Goal: Transaction & Acquisition: Book appointment/travel/reservation

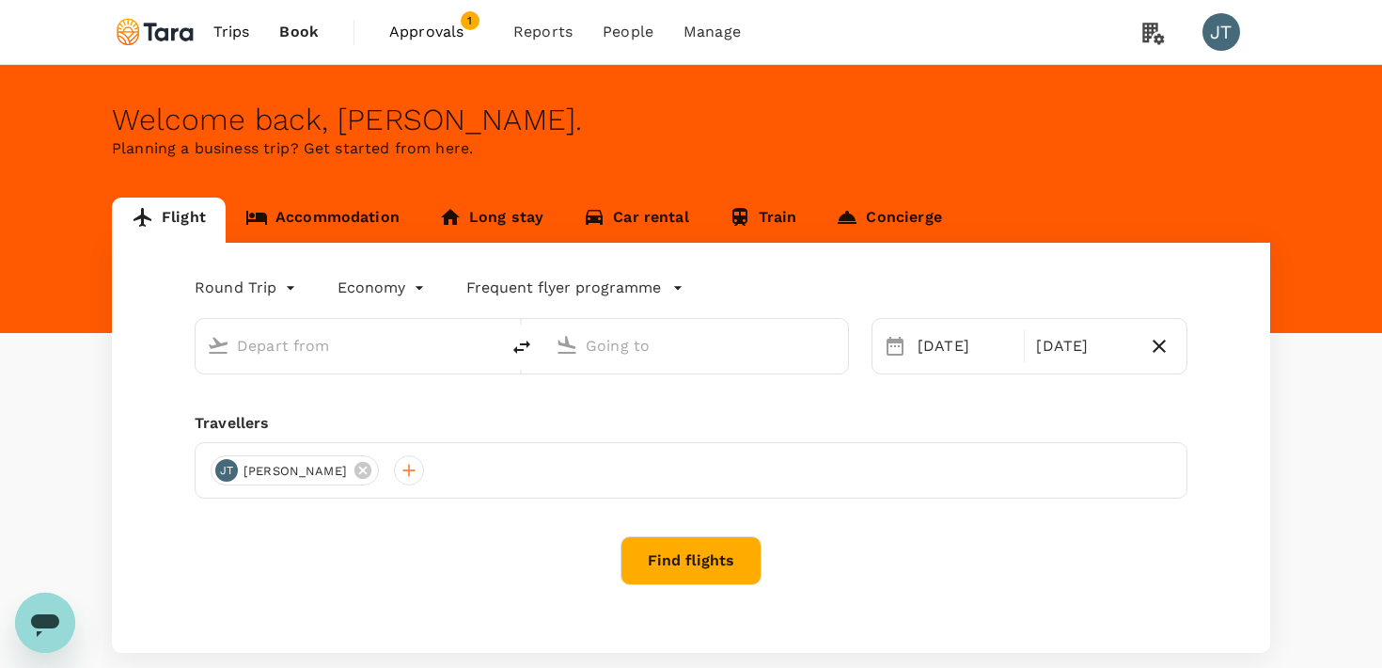
type input "Singapore Changi (SIN)"
type input "Suvarnabhumi Intl (BKK)"
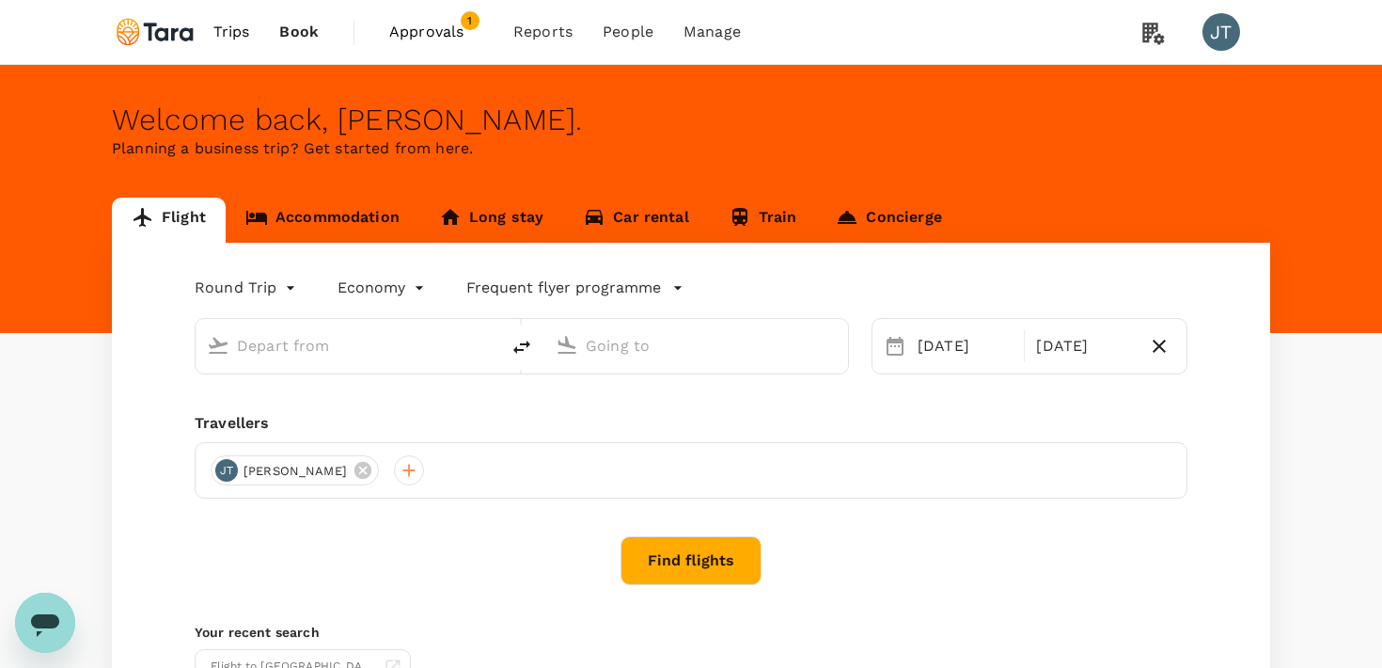
type input "Singapore Changi (SIN)"
type input "Suvarnabhumi Intl (BKK)"
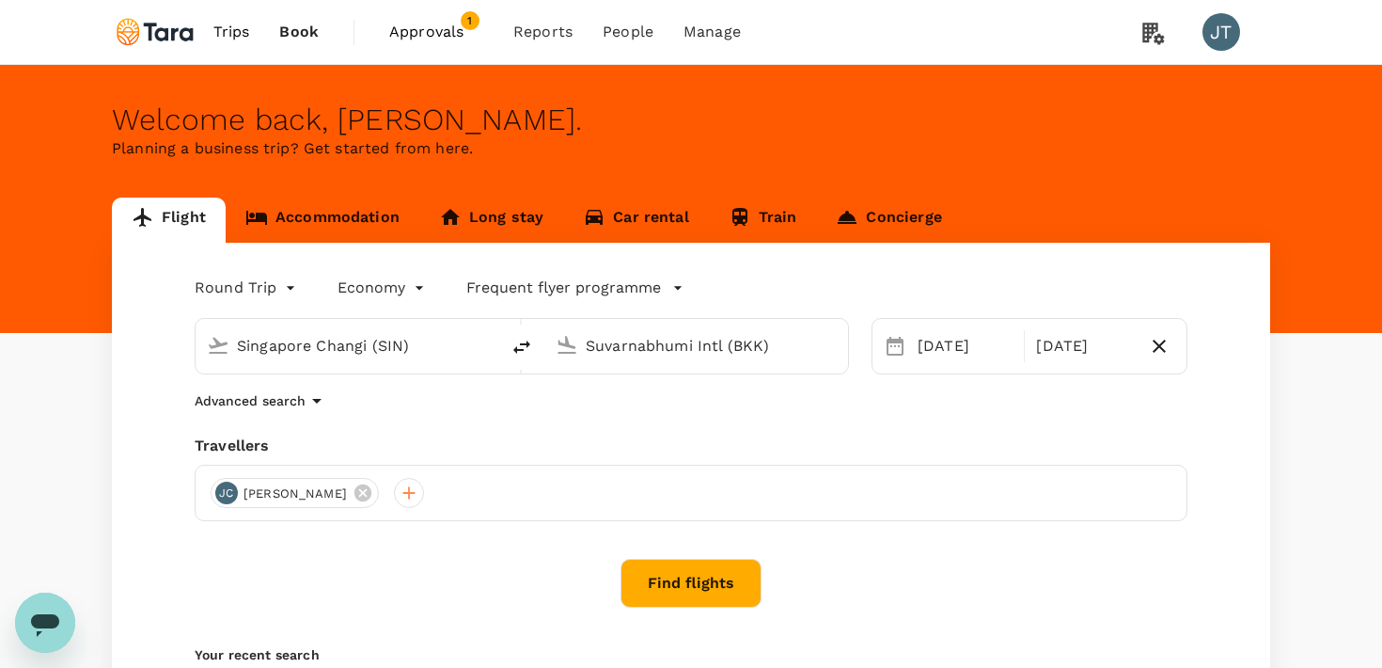
click at [686, 572] on button "Find flights" at bounding box center [691, 583] width 141 height 49
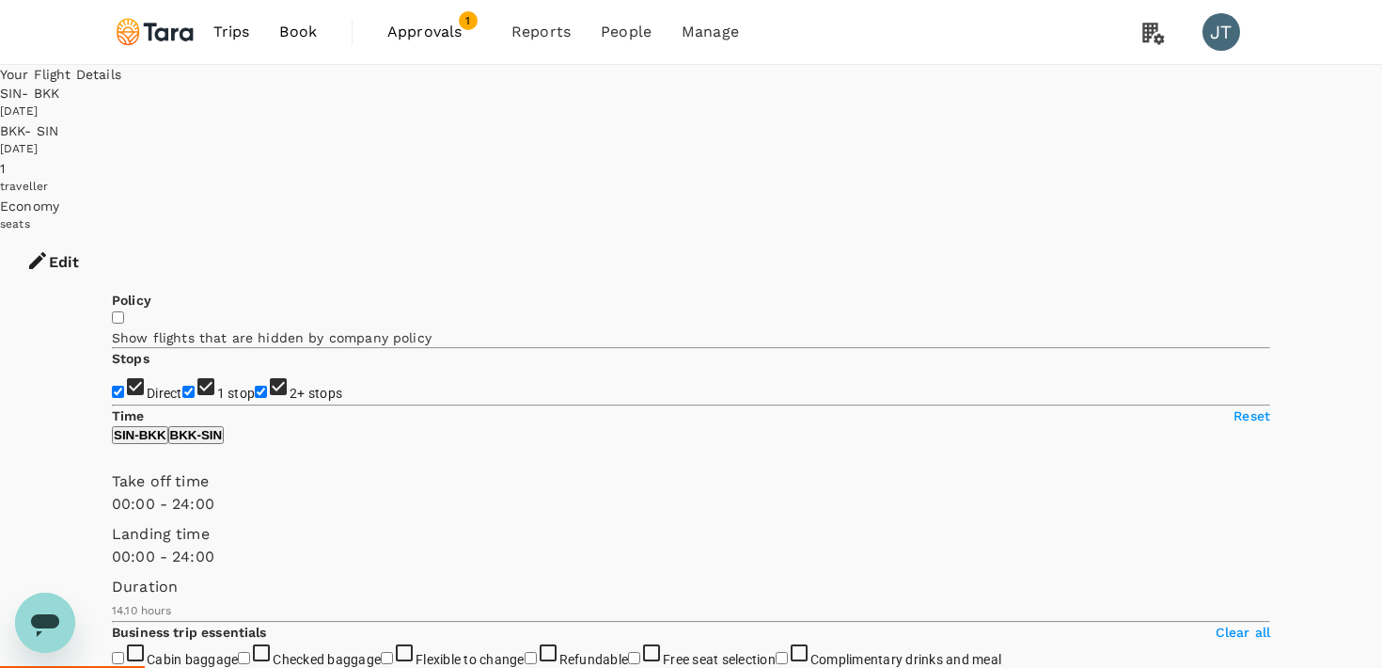
click at [182, 386] on input "1 stop" at bounding box center [188, 392] width 12 height 12
checkbox input "false"
click at [255, 386] on input "2+ stops" at bounding box center [261, 392] width 12 height 12
checkbox input "false"
type input "1020"
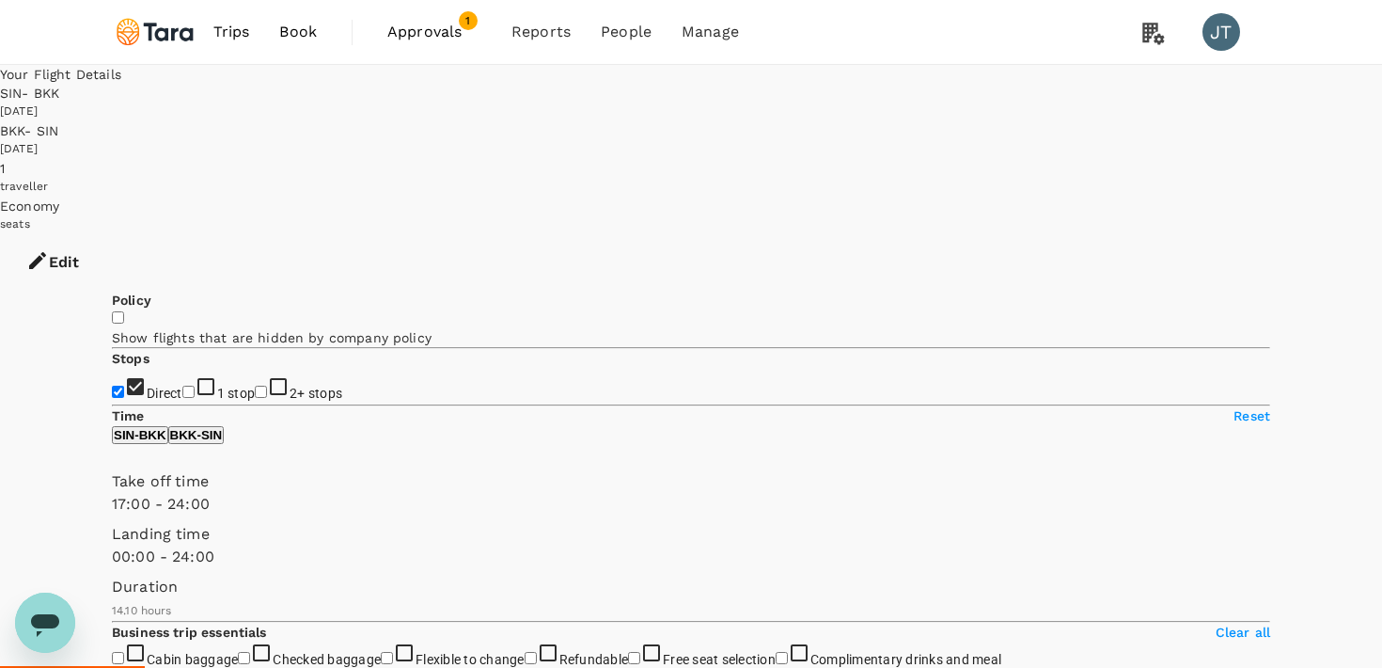
drag, startPoint x: 112, startPoint y: 557, endPoint x: 319, endPoint y: 554, distance: 206.9
click at [112, 515] on span at bounding box center [112, 515] width 0 height 0
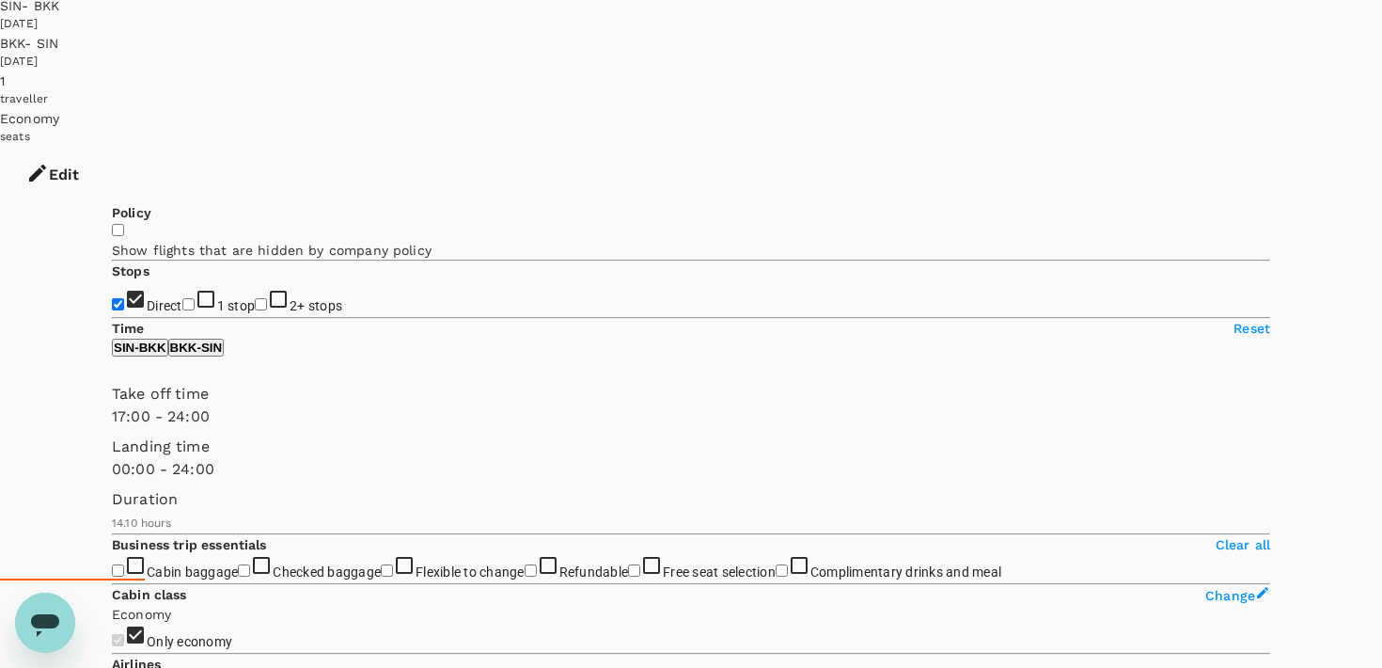
scroll to position [91, 0]
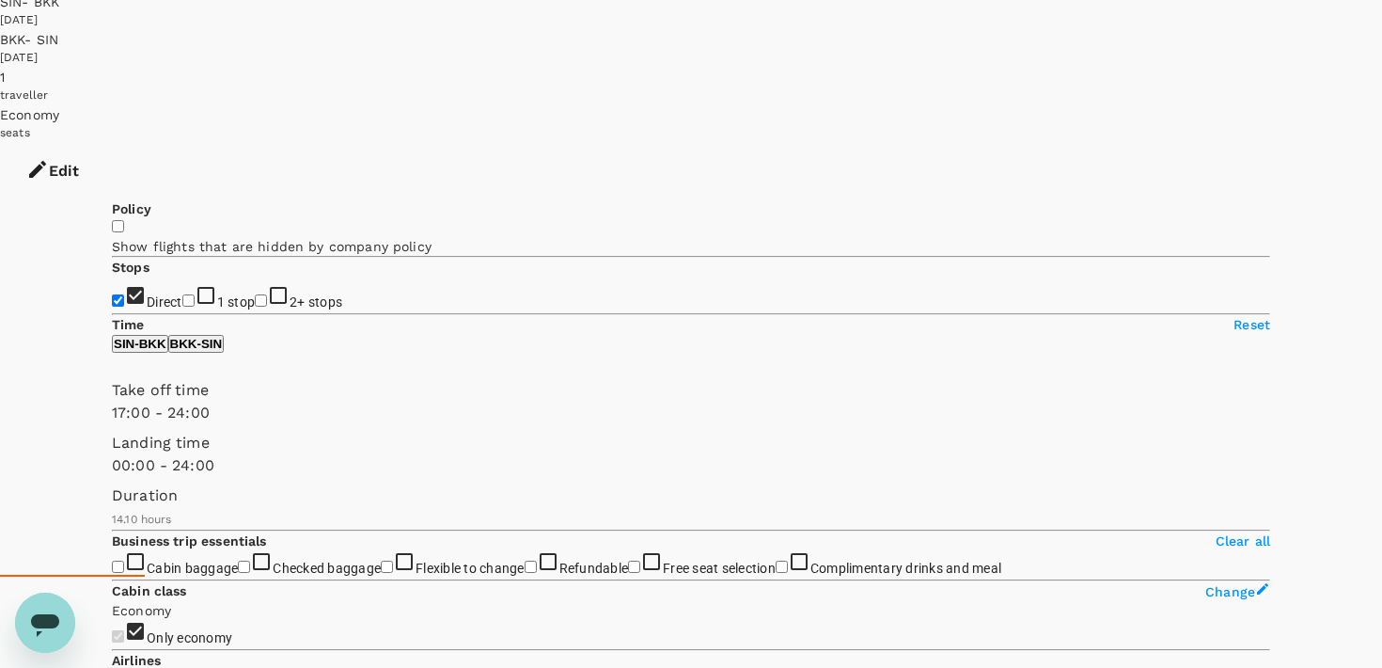
type input "30"
click at [112, 477] on span at bounding box center [112, 477] width 0 height 0
click at [223, 351] on p "BKK - SIN" at bounding box center [196, 344] width 53 height 14
type input "990"
drag, startPoint x: 117, startPoint y: 467, endPoint x: 313, endPoint y: 471, distance: 196.6
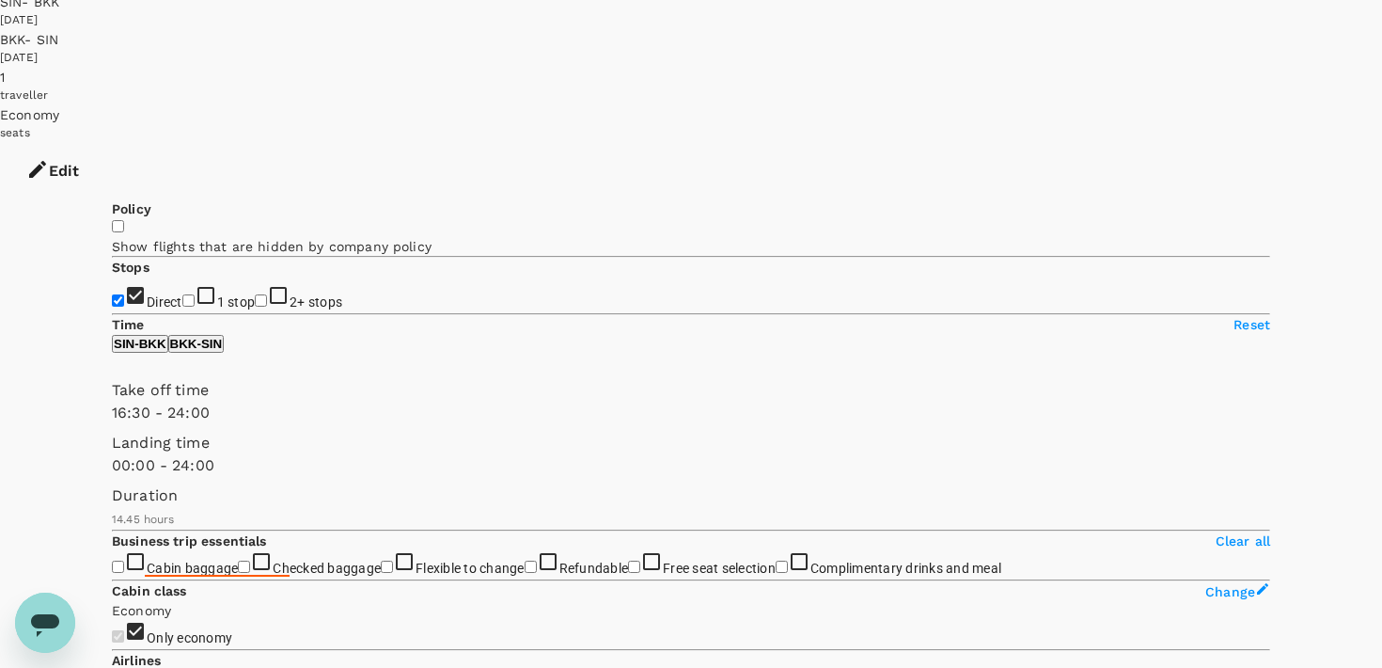
click at [112, 424] on span at bounding box center [112, 424] width 0 height 0
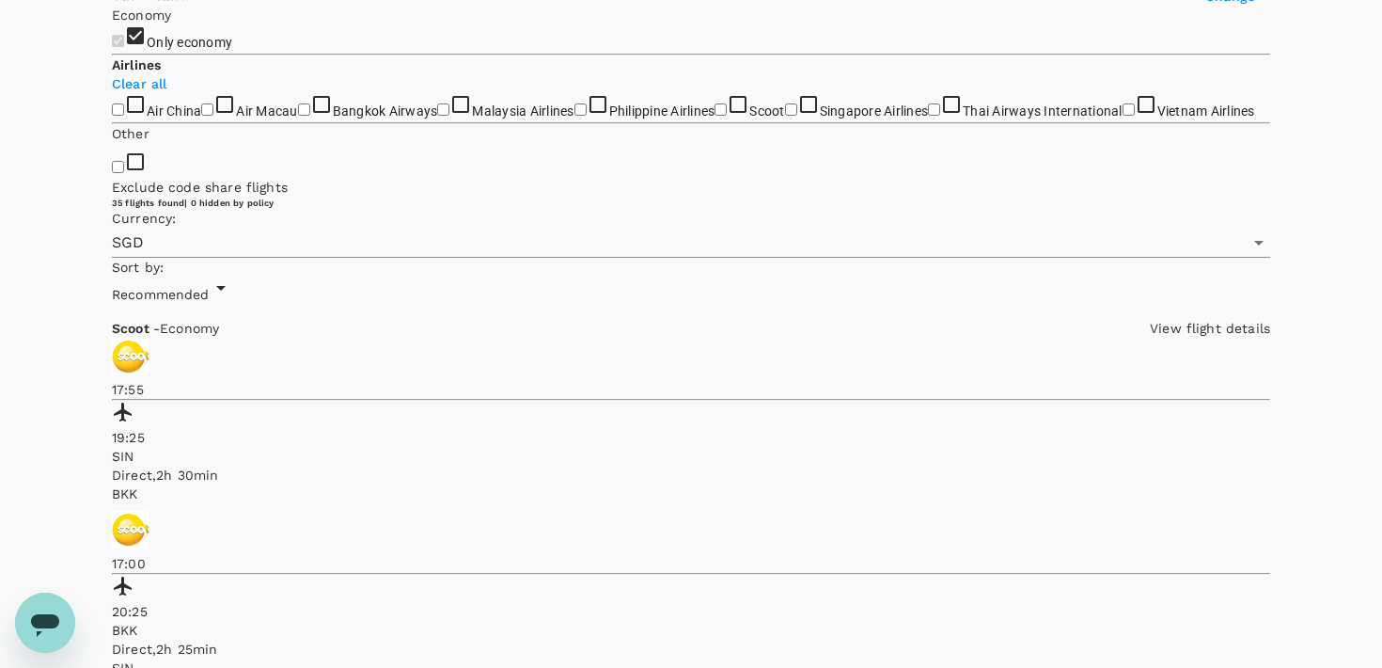
scroll to position [0, 0]
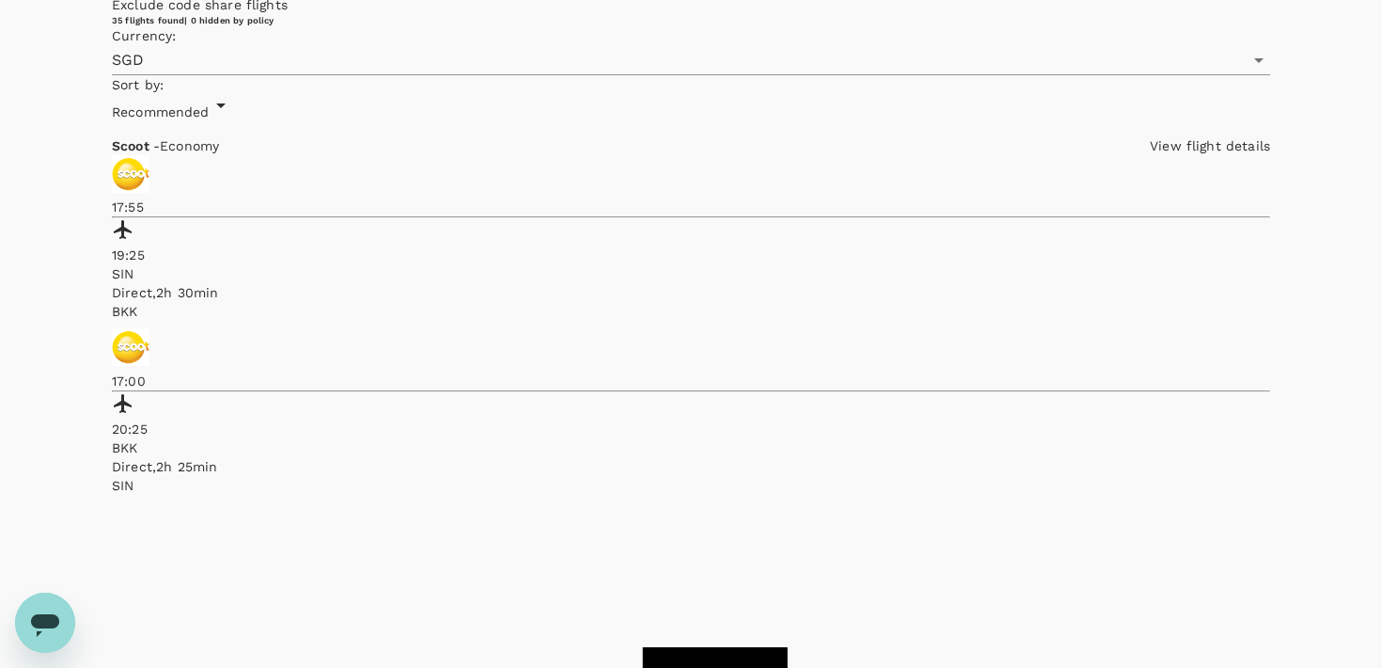
scroll to position [871, 0]
checkbox input "true"
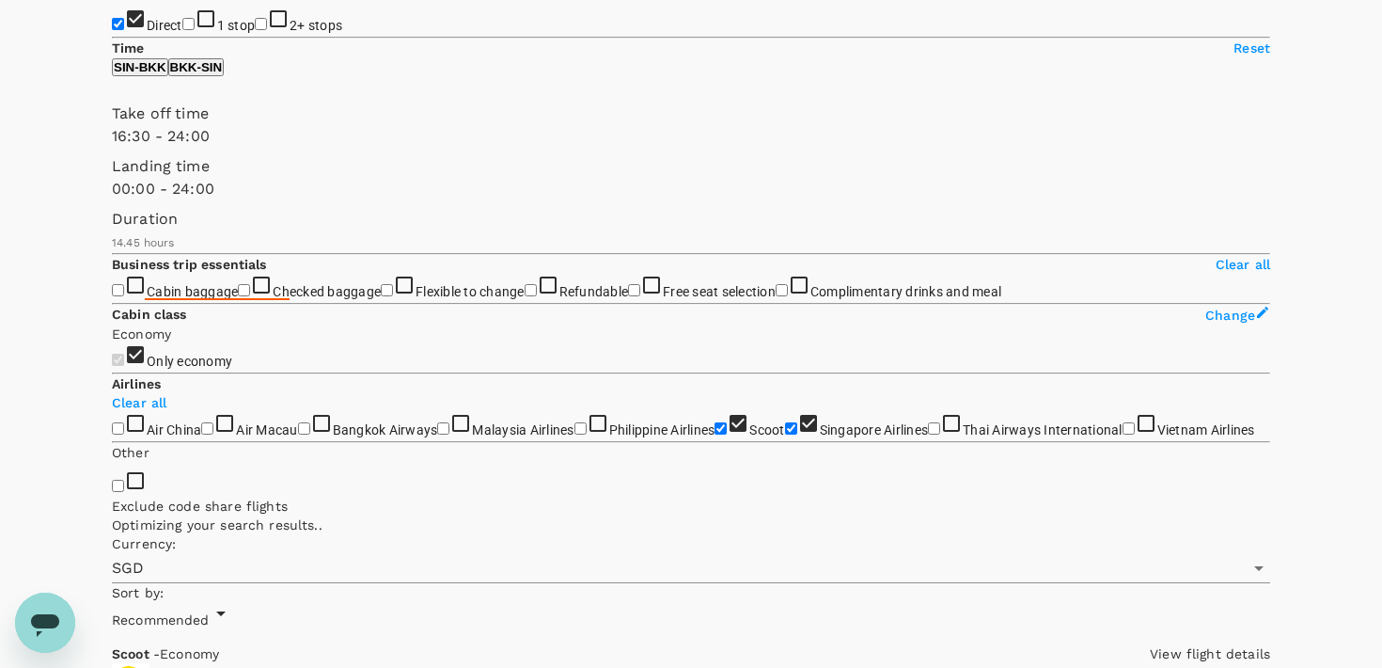
scroll to position [366, 0]
type input "1140"
drag, startPoint x: 401, startPoint y: 197, endPoint x: 339, endPoint y: 196, distance: 61.1
click at [112, 150] on span at bounding box center [112, 150] width 0 height 0
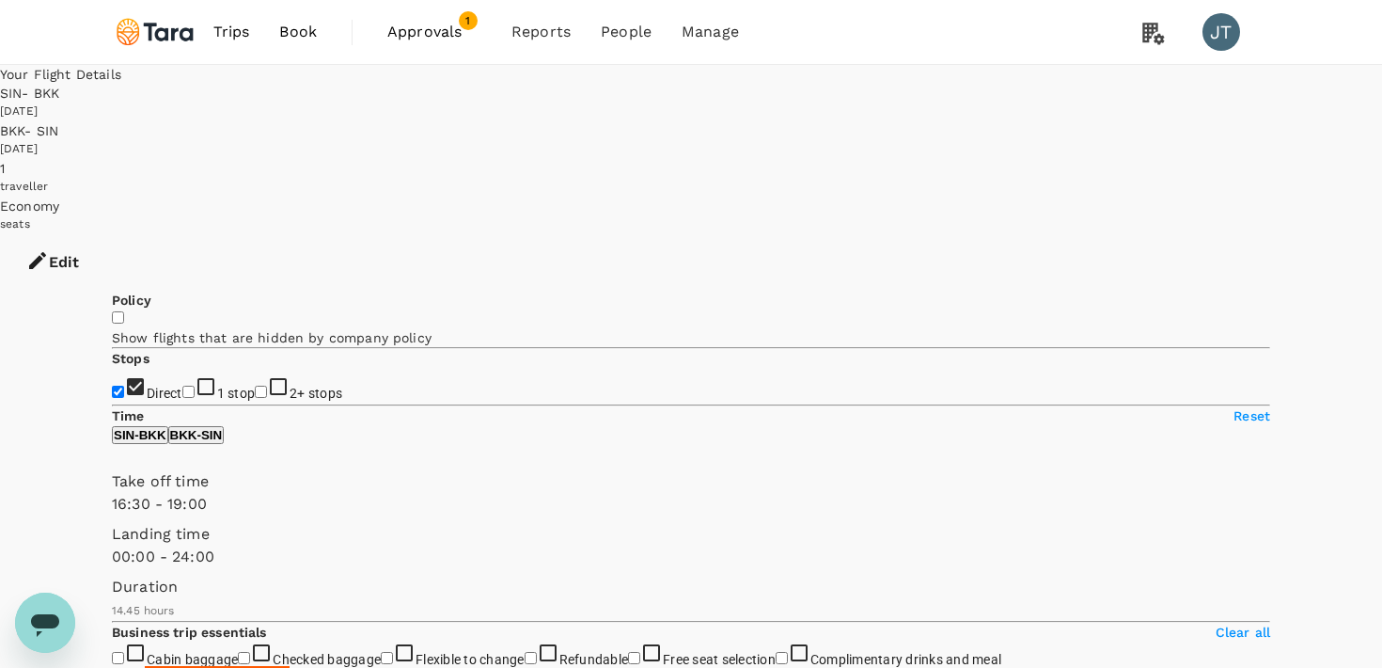
scroll to position [37, 0]
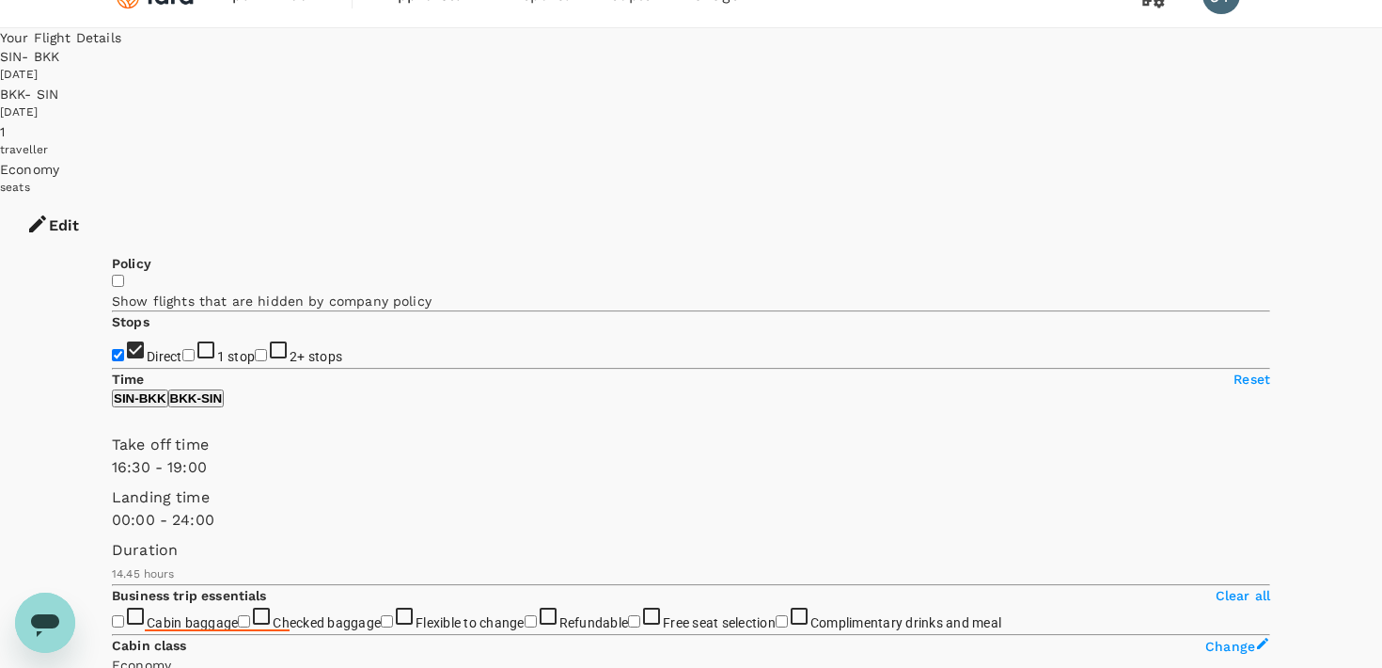
checkbox input "false"
checkbox input "true"
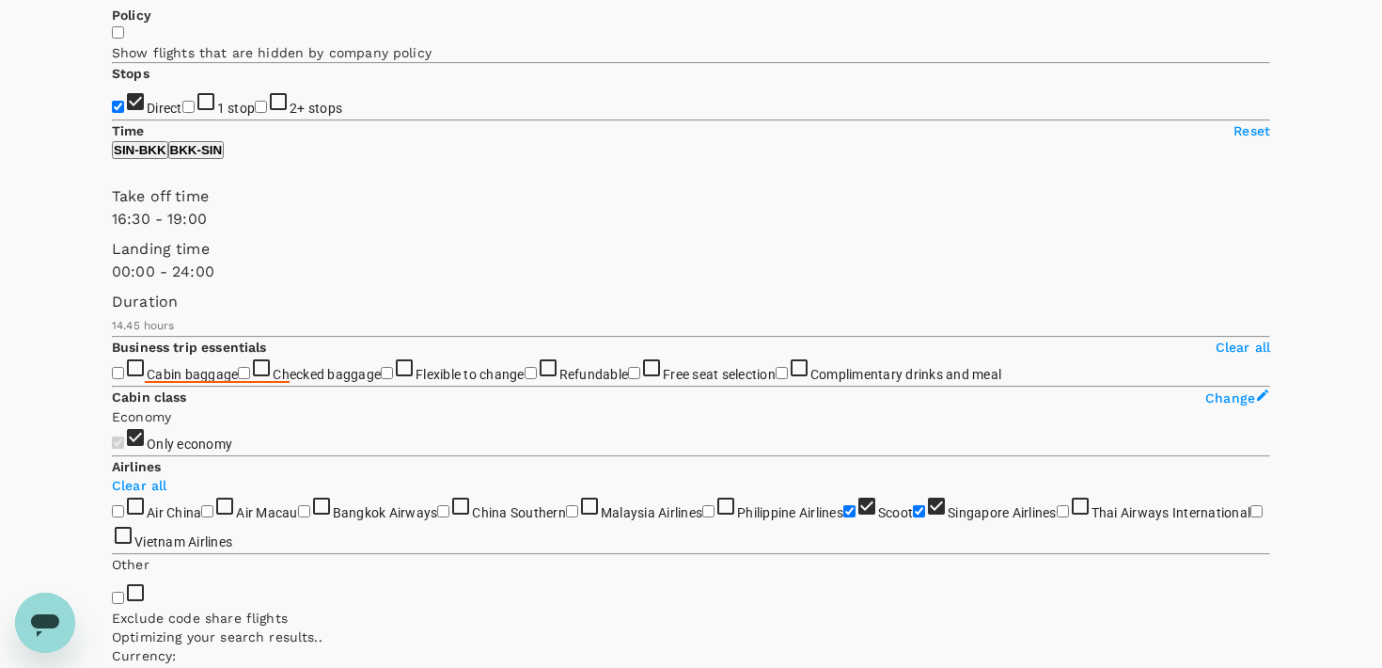
scroll to position [292, 0]
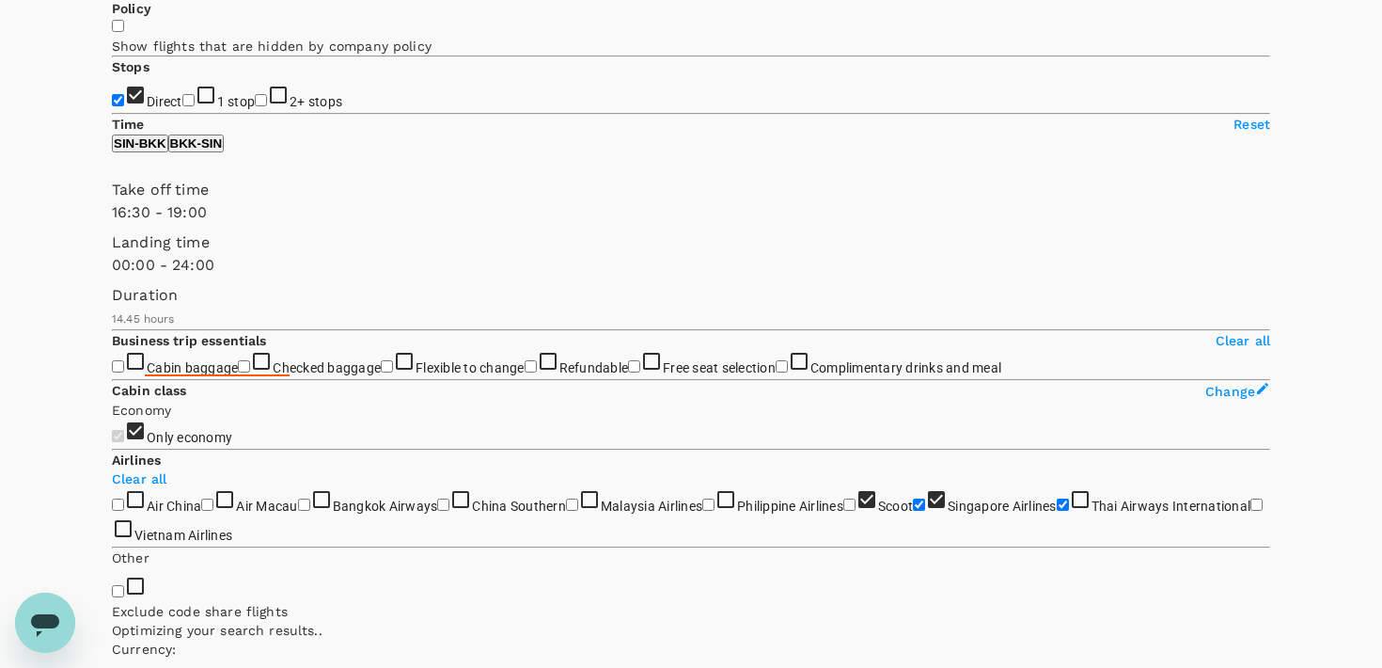
checkbox input "false"
checkbox input "true"
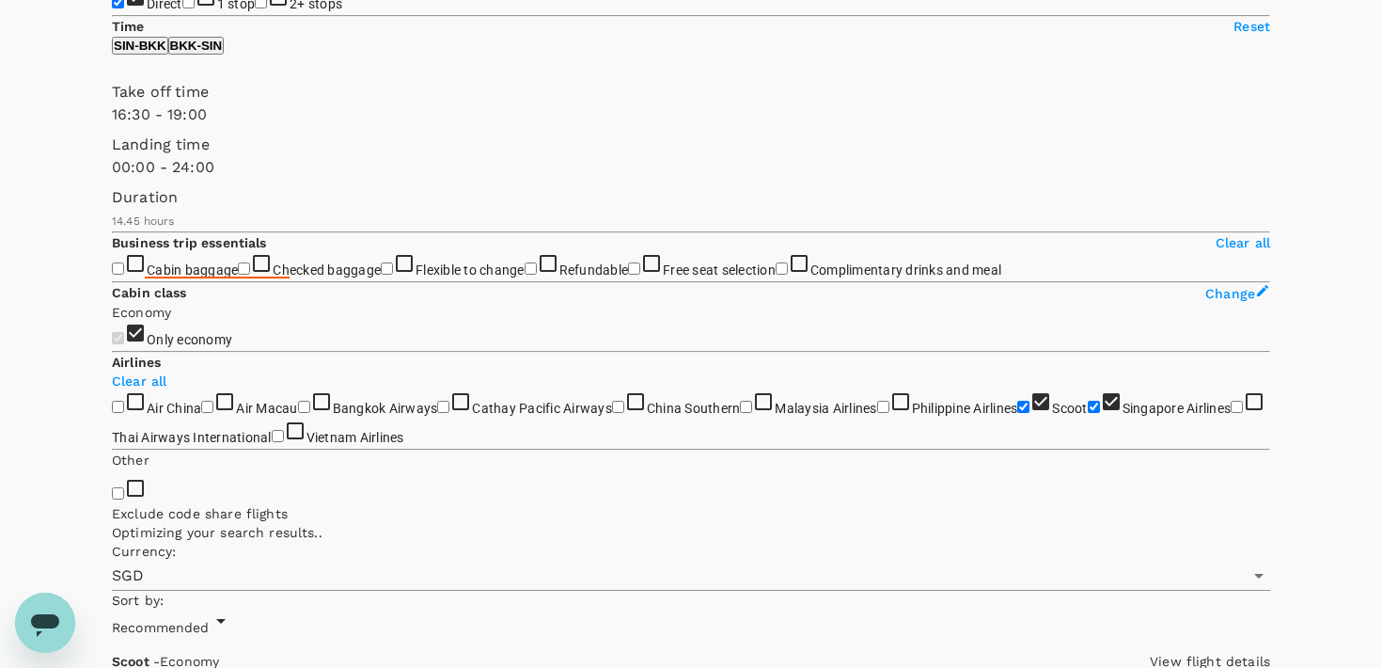
scroll to position [392, 0]
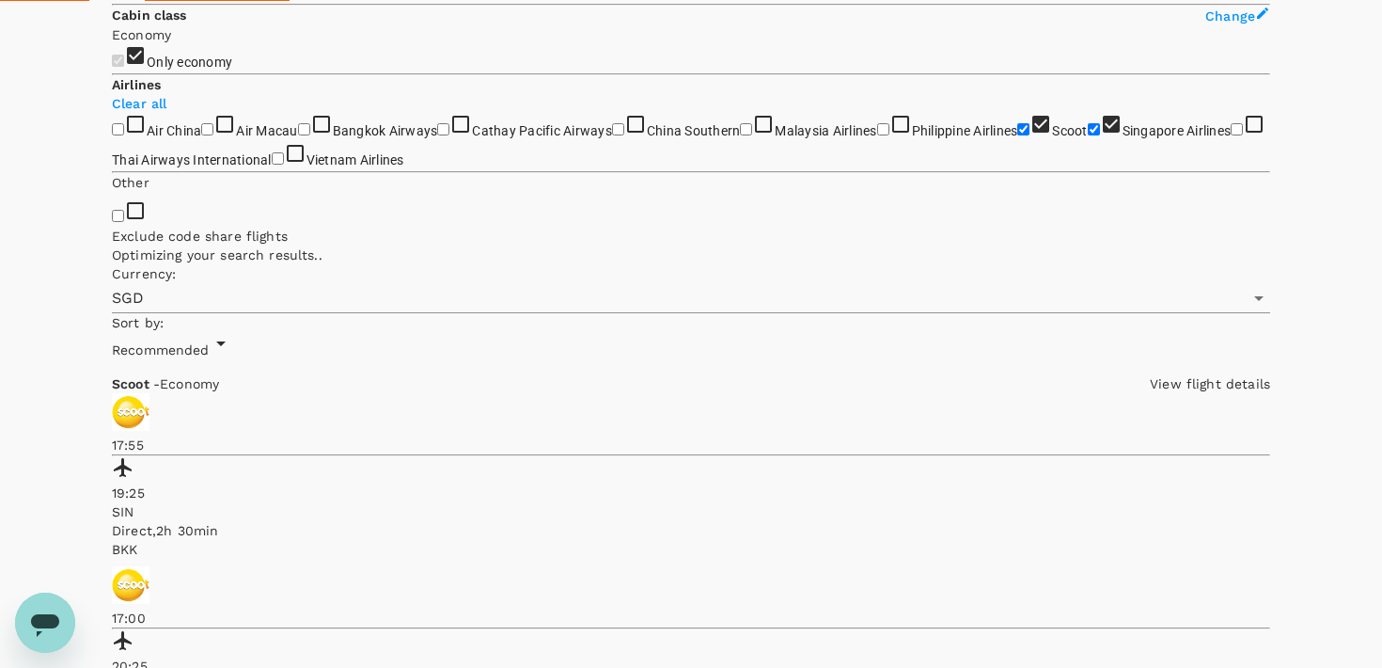
scroll to position [672, 0]
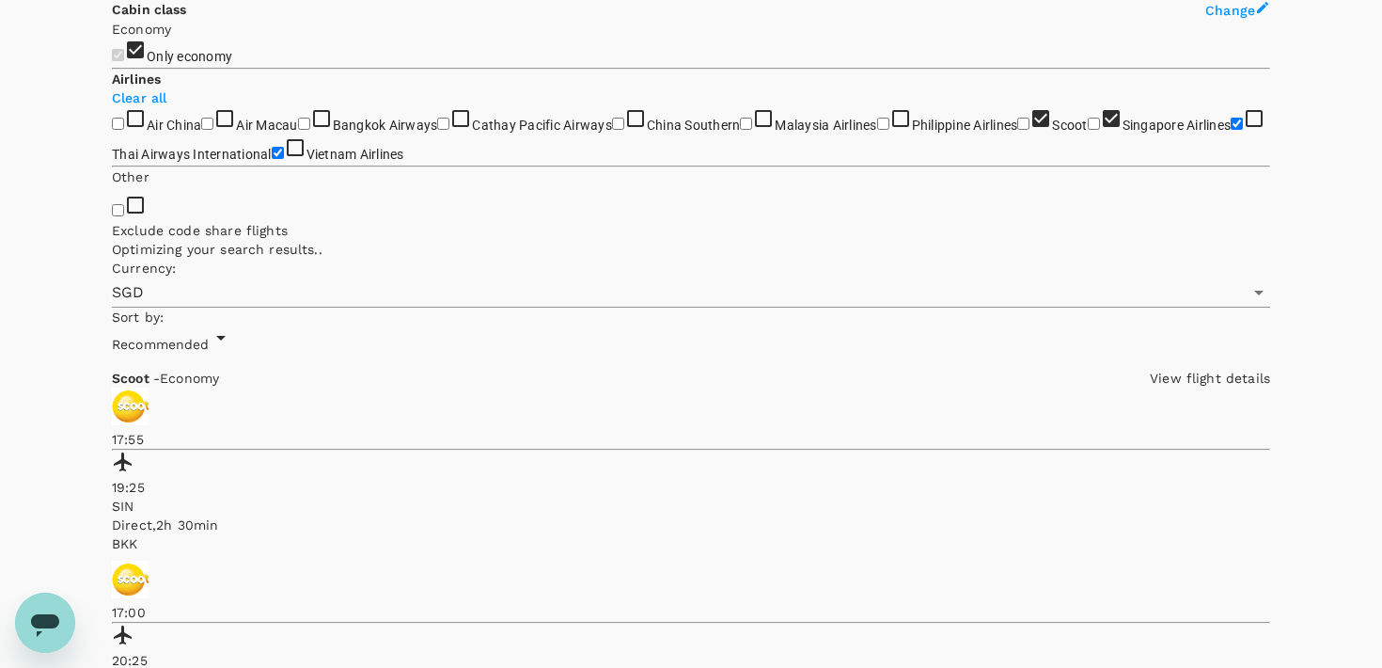
checkbox input "false"
checkbox input "true"
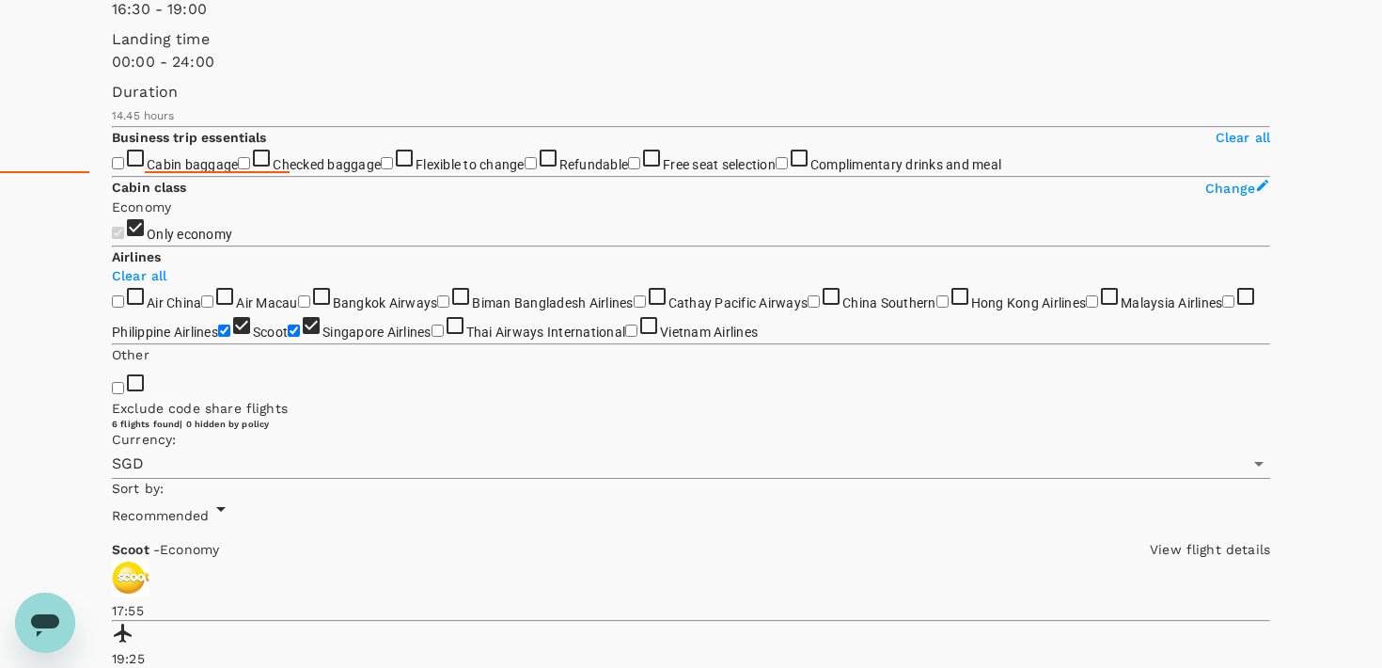
scroll to position [0, 0]
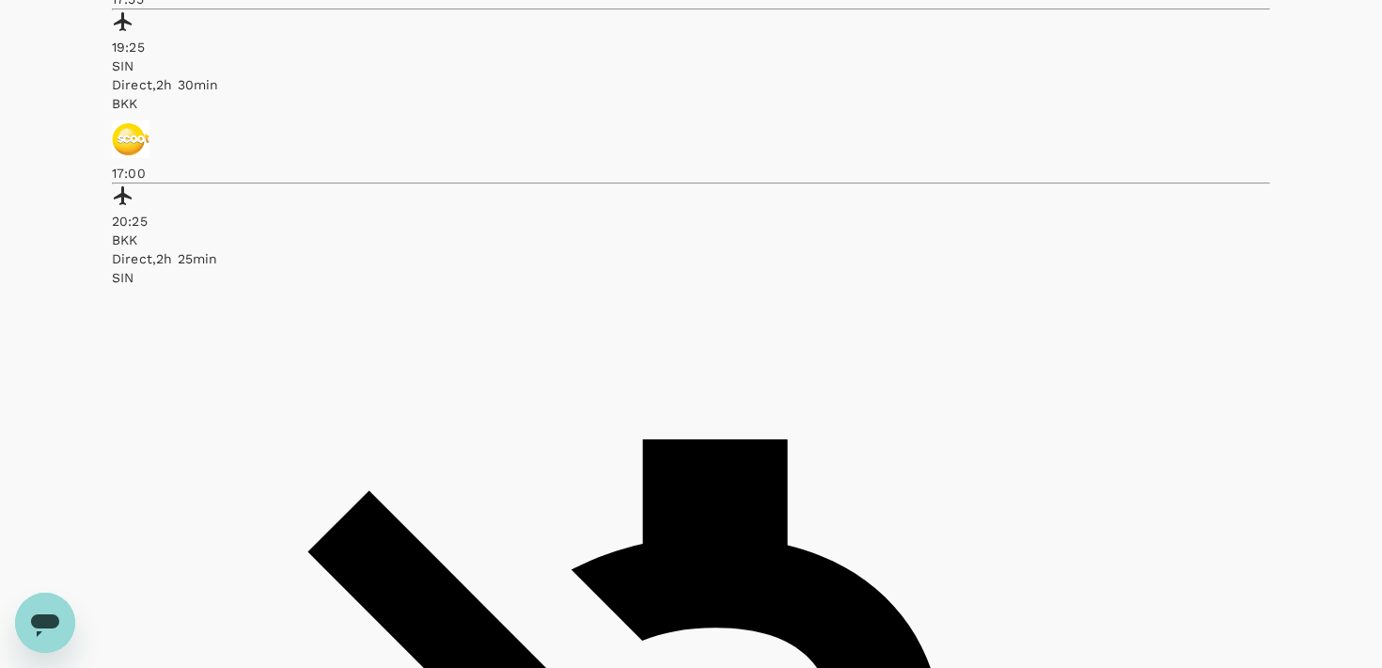
scroll to position [1083, 0]
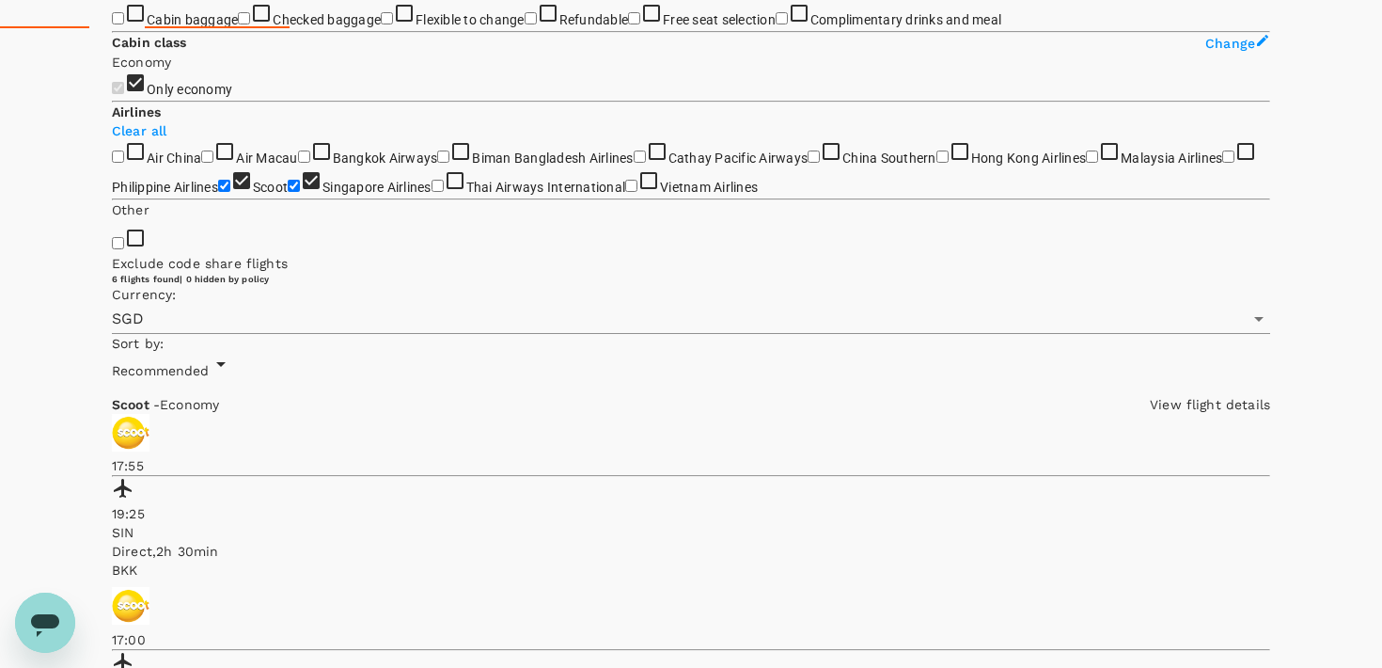
scroll to position [641, 0]
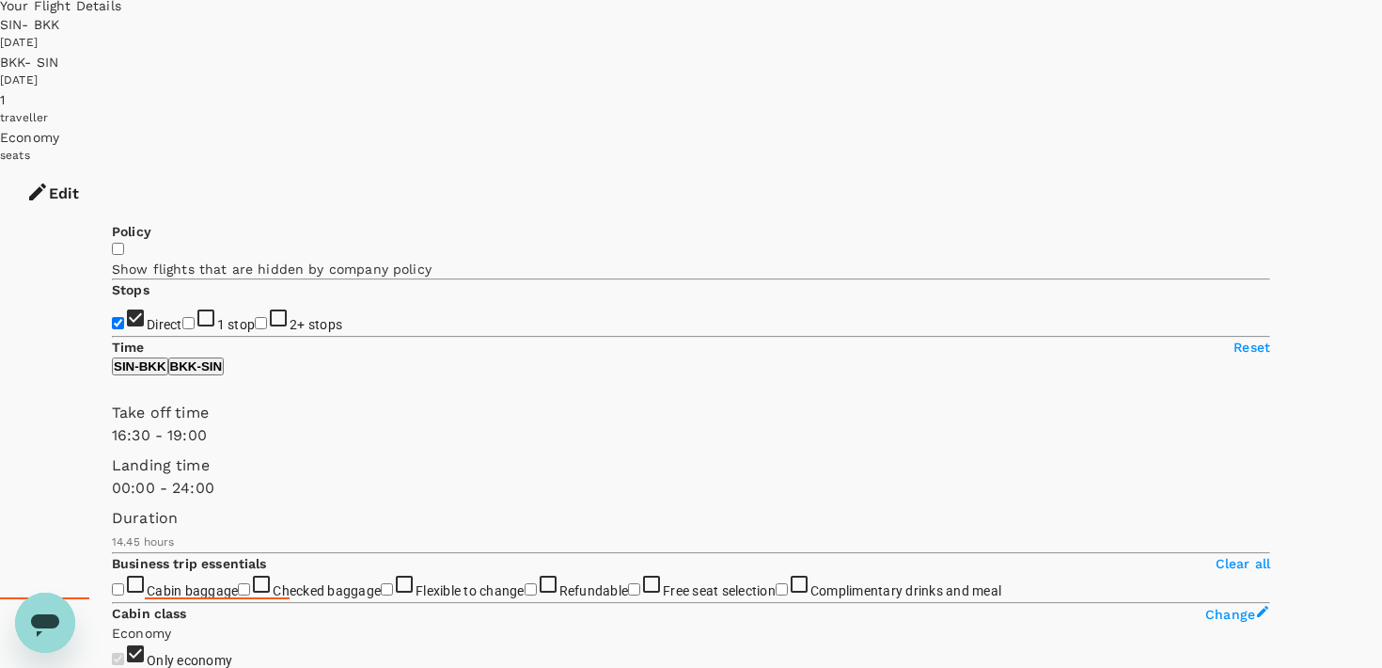
scroll to position [0, 0]
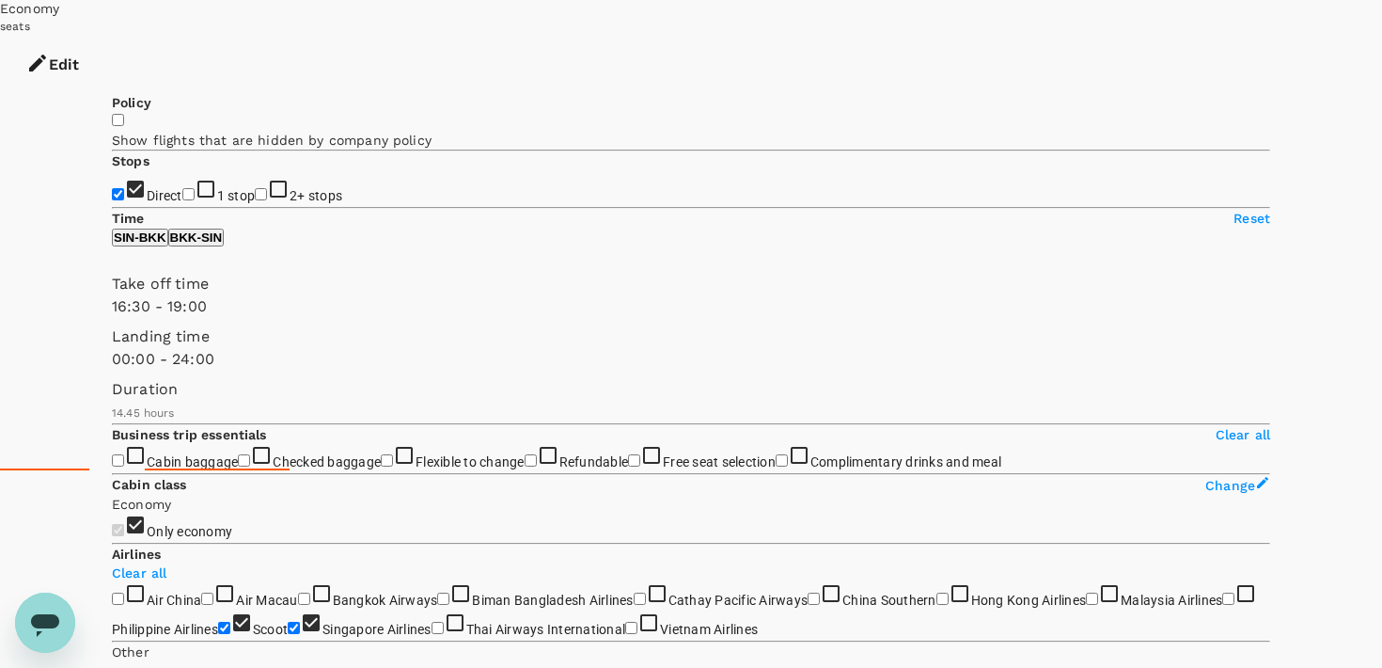
scroll to position [226, 0]
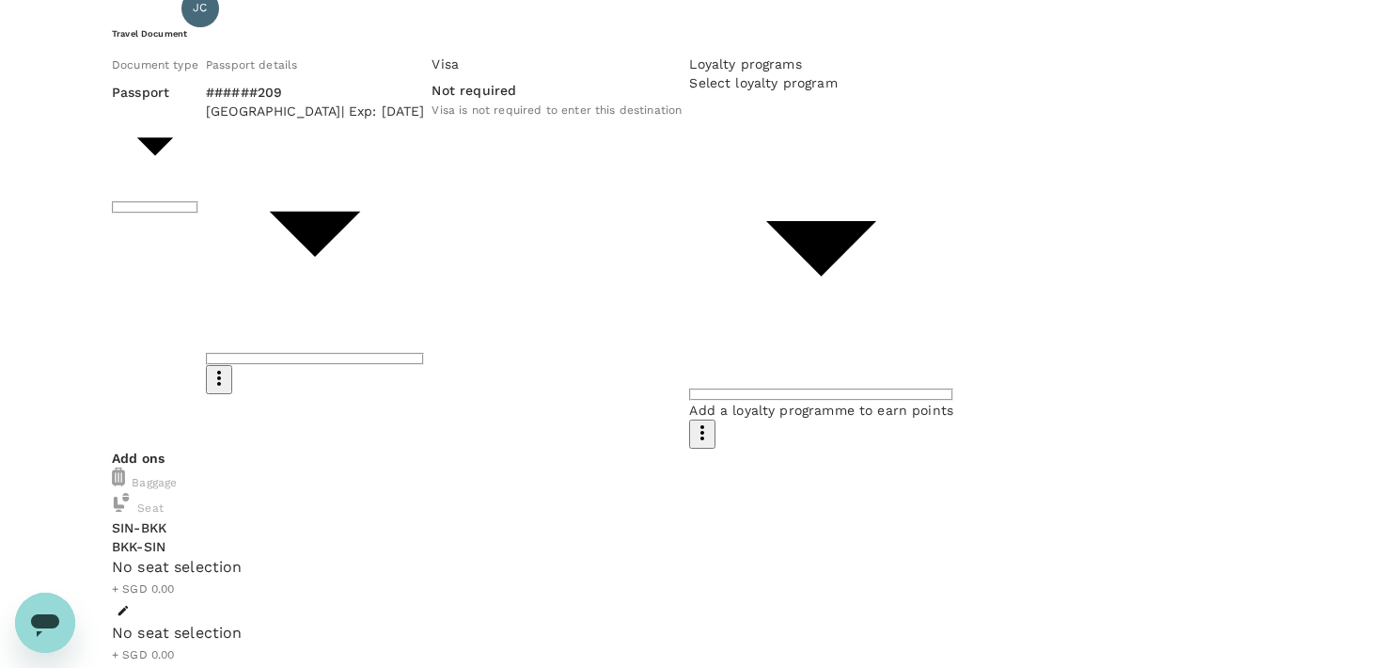
scroll to position [235, 0]
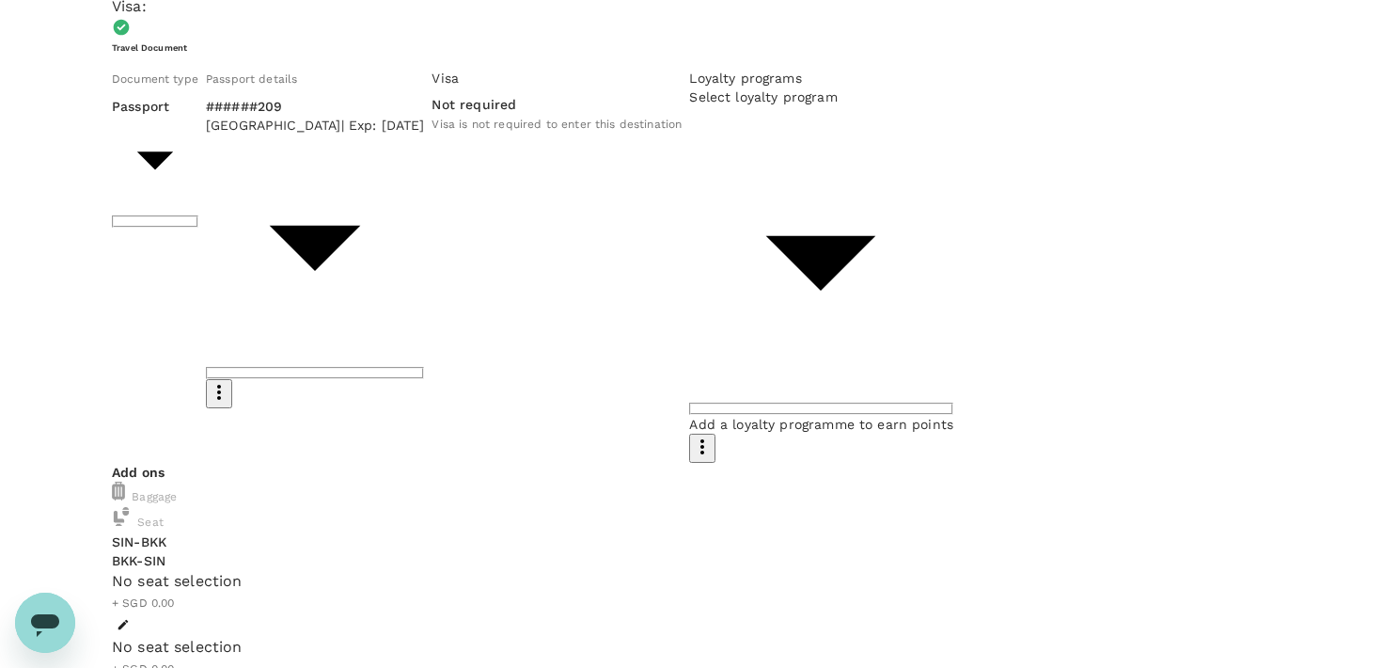
click at [638, 570] on div "No seat selection" at bounding box center [691, 581] width 1159 height 23
click at [129, 620] on icon "button" at bounding box center [123, 625] width 10 height 10
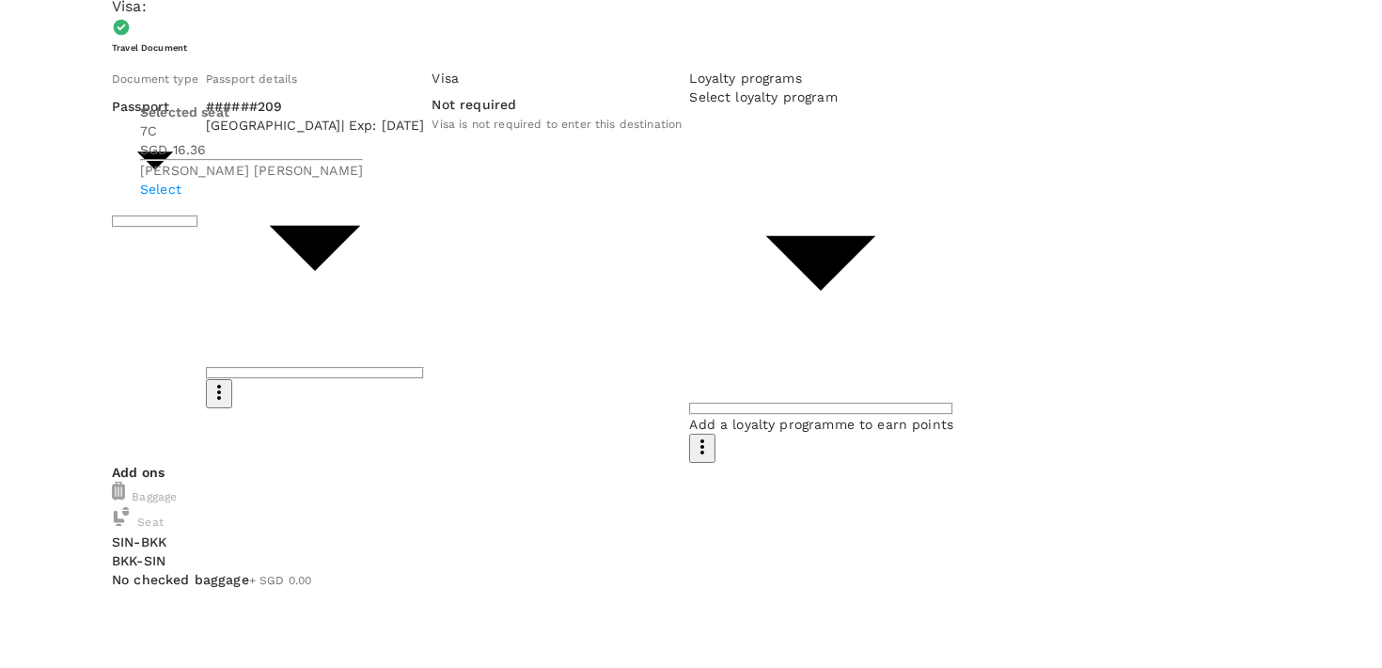
click at [363, 198] on p "Select" at bounding box center [251, 189] width 223 height 19
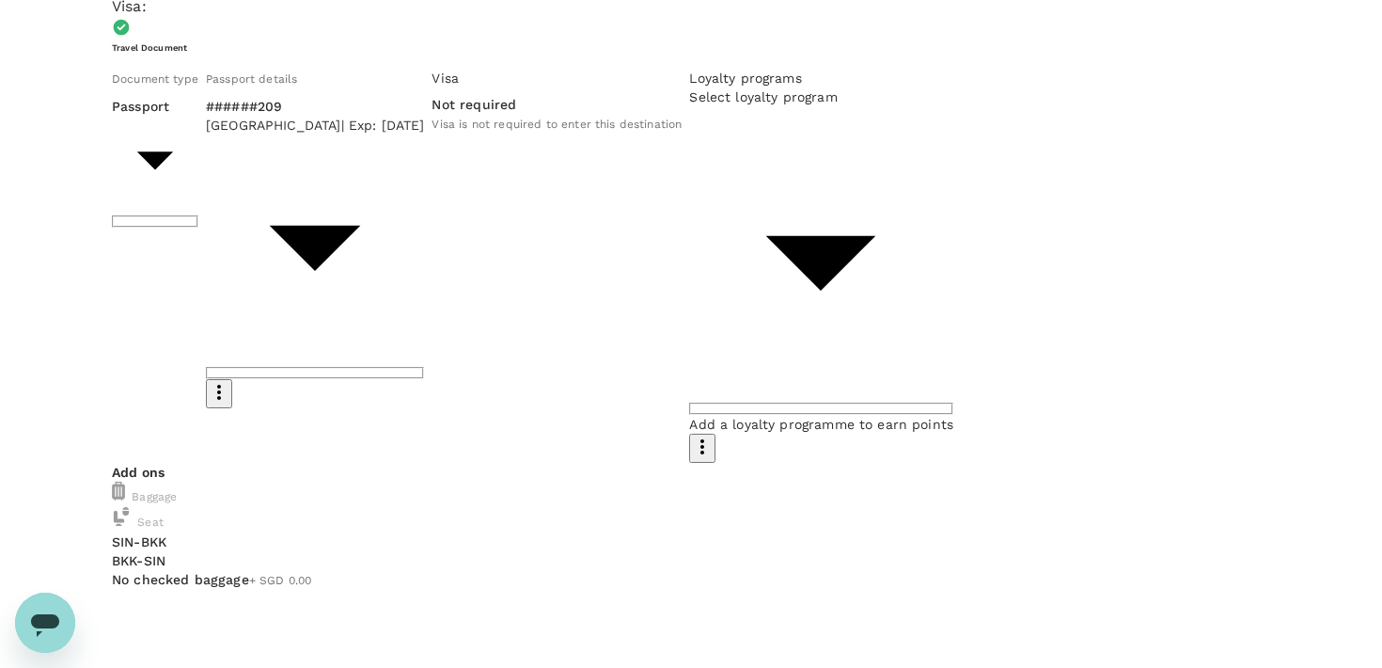
drag, startPoint x: 1206, startPoint y: 316, endPoint x: 1259, endPoint y: 316, distance: 53.6
copy p "326.72"
drag, startPoint x: 1212, startPoint y: 212, endPoint x: 1260, endPoint y: 212, distance: 48.0
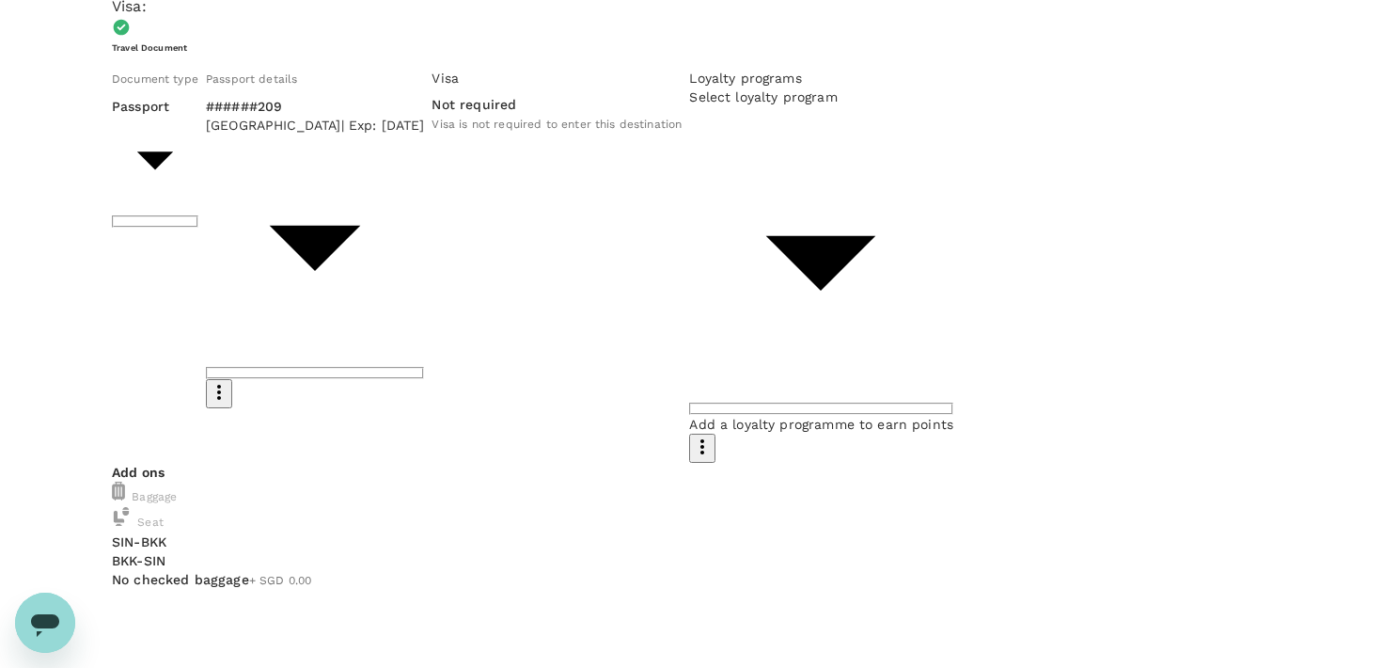
copy p "324.47"
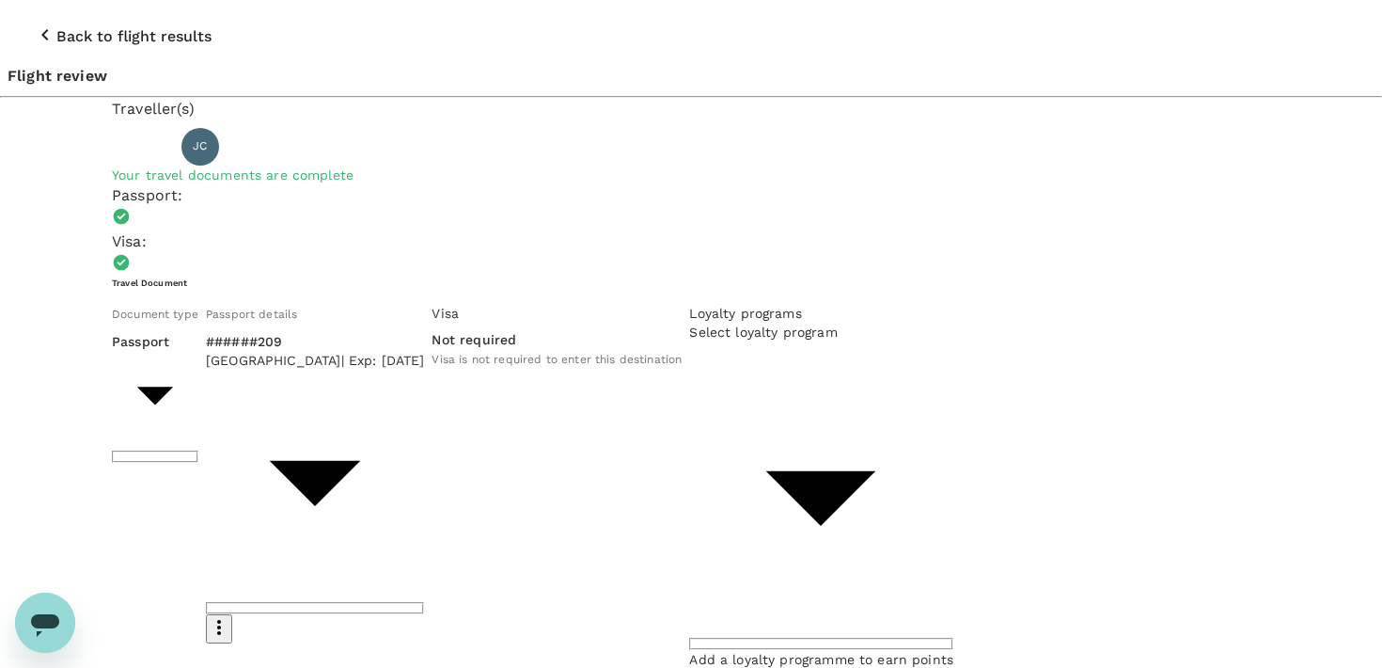
click at [34, 24] on icon "button" at bounding box center [45, 35] width 23 height 23
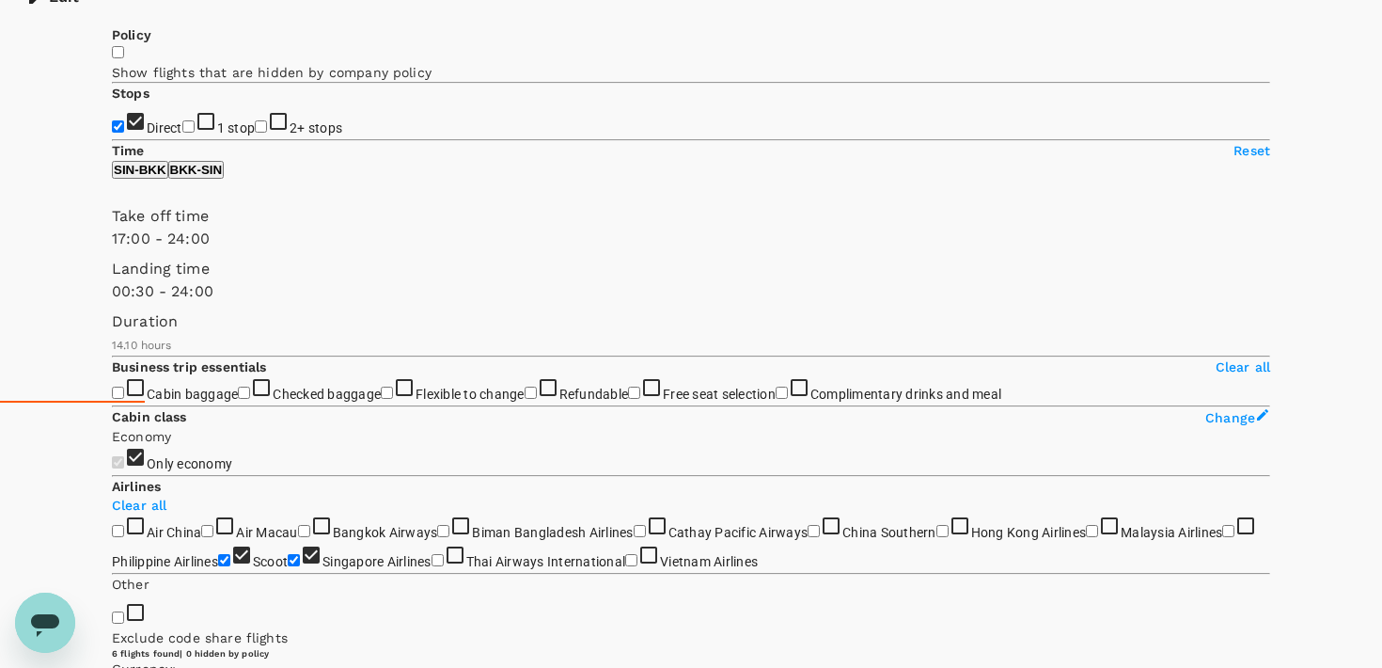
scroll to position [279, 0]
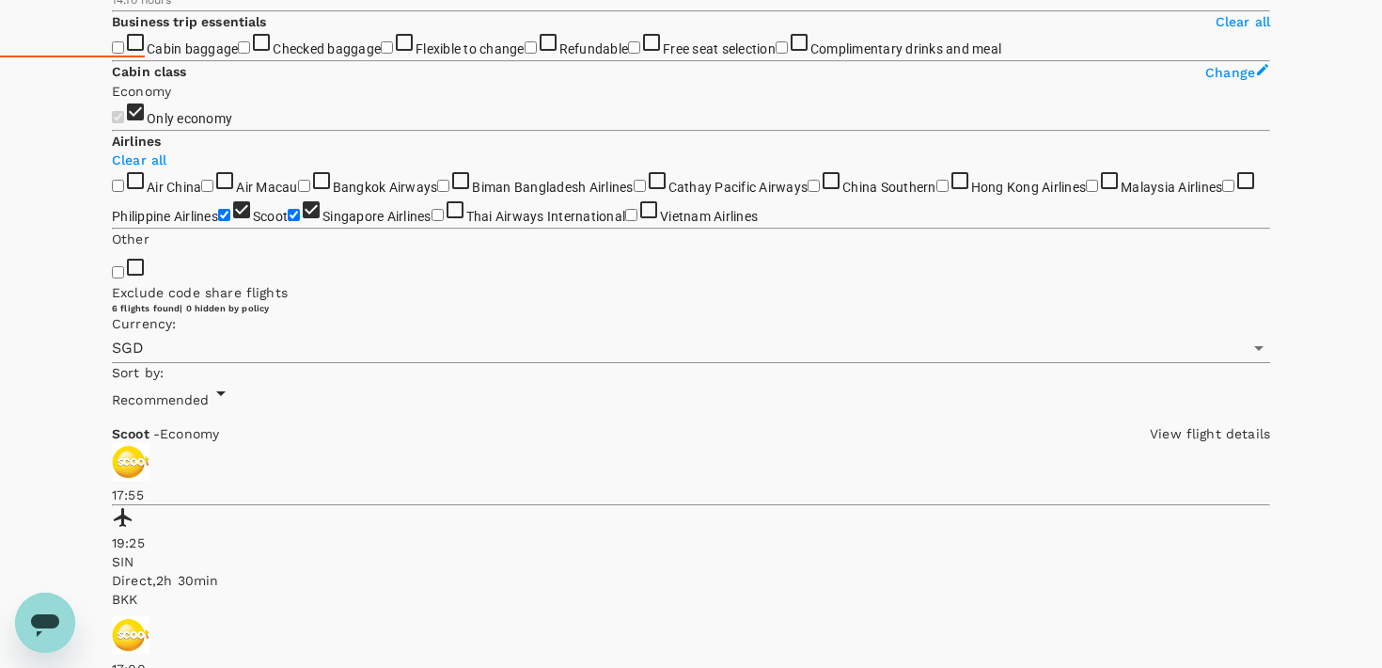
scroll to position [654, 0]
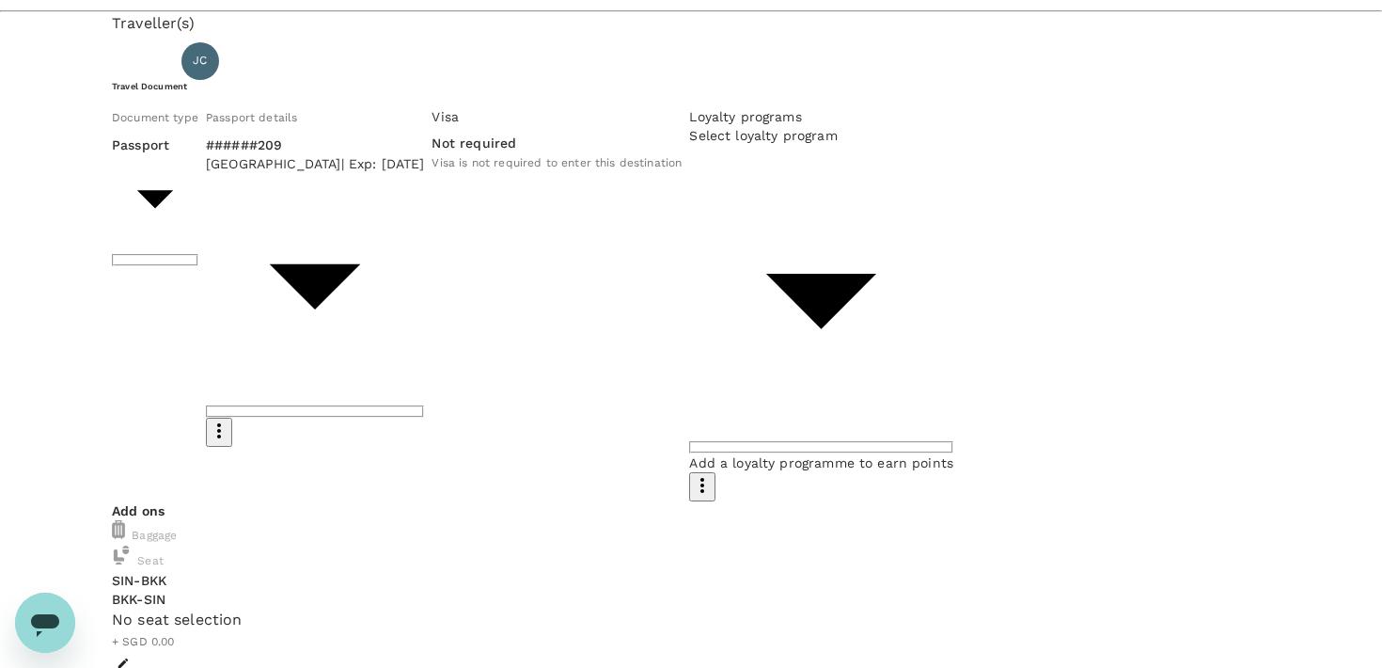
scroll to position [108, 0]
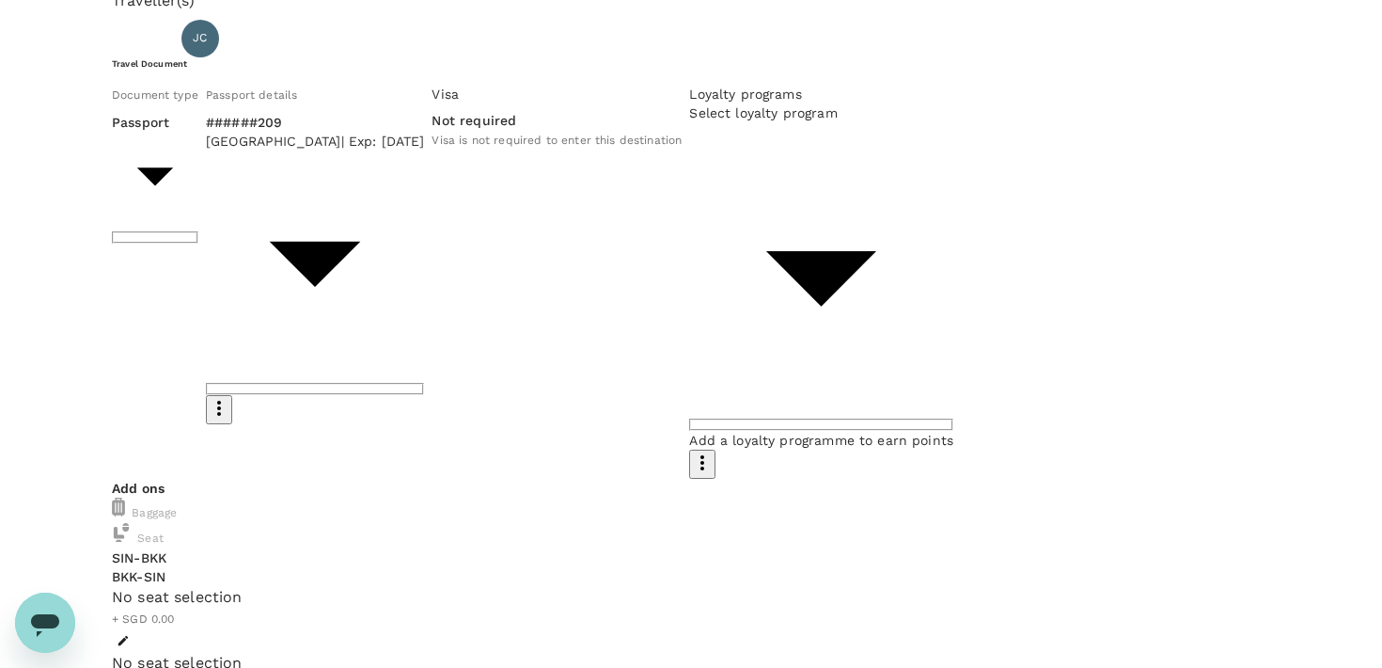
click at [134, 629] on button "button" at bounding box center [123, 640] width 23 height 23
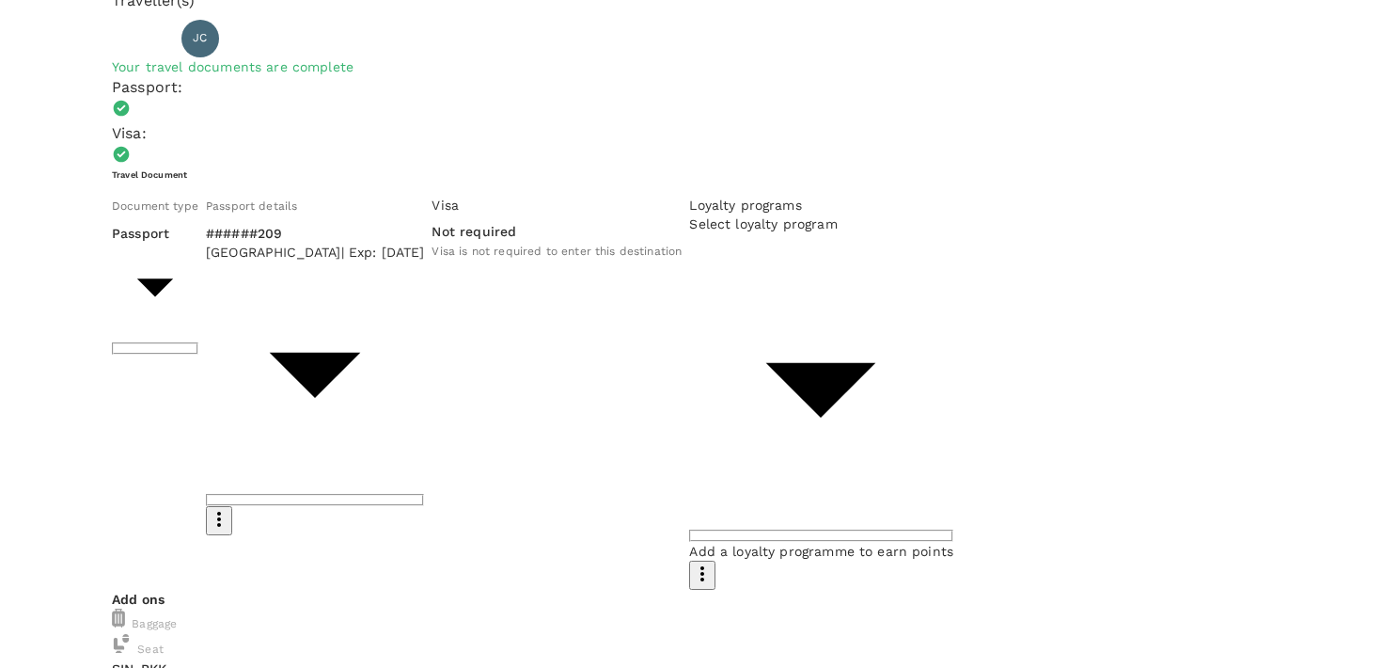
scroll to position [256, 0]
click at [372, 167] on p "Select" at bounding box center [261, 158] width 223 height 19
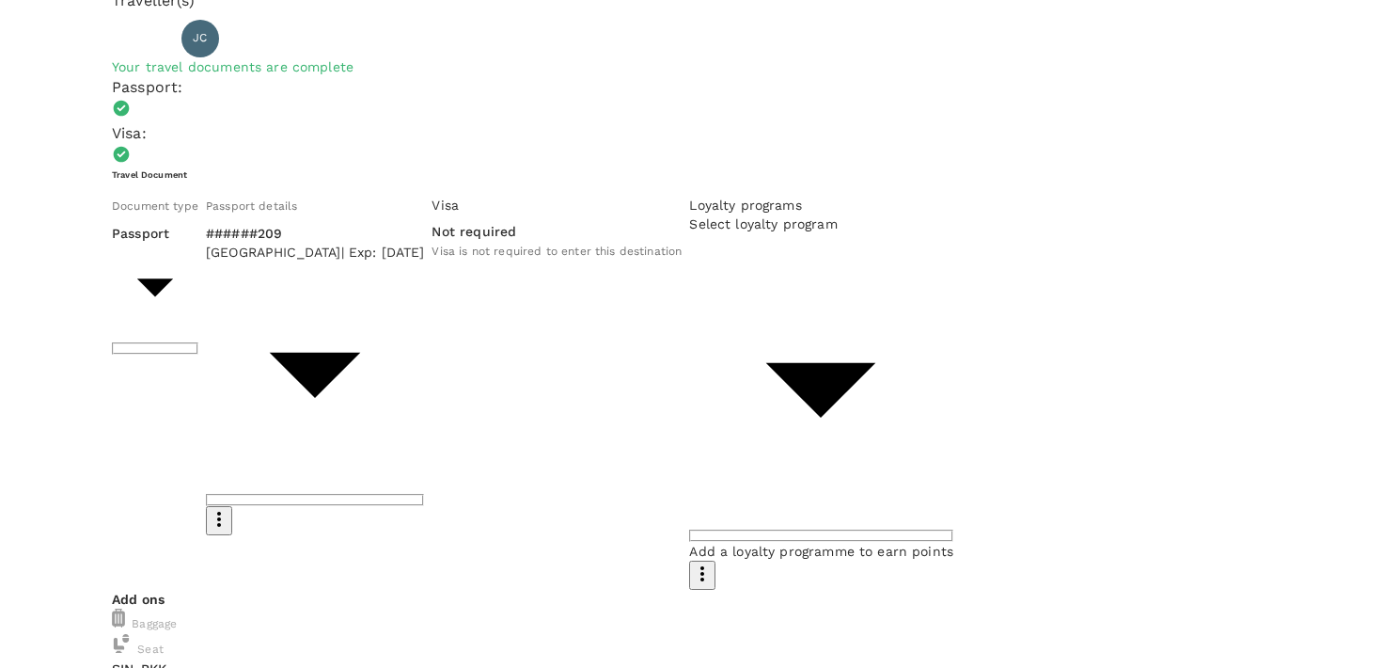
scroll to position [0, 0]
drag, startPoint x: 1244, startPoint y: 444, endPoint x: 1213, endPoint y: 445, distance: 31.0
copy p "421.15"
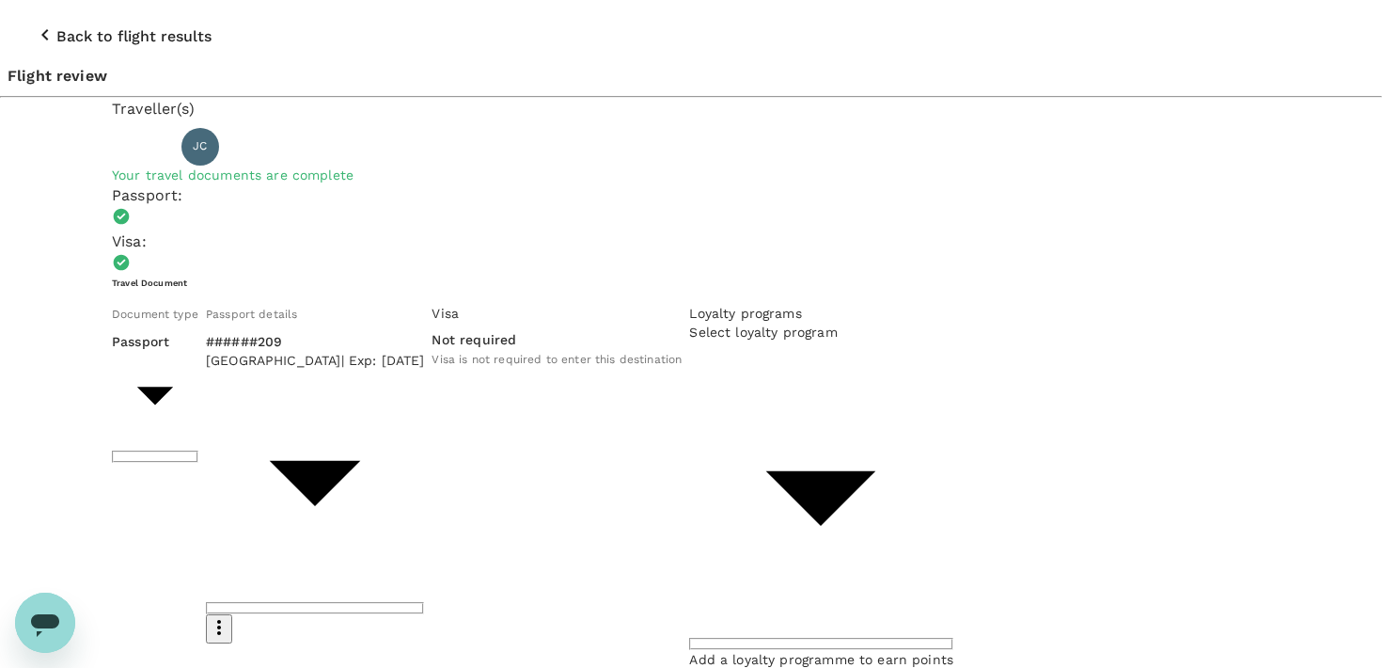
click at [34, 25] on icon "button" at bounding box center [45, 35] width 23 height 23
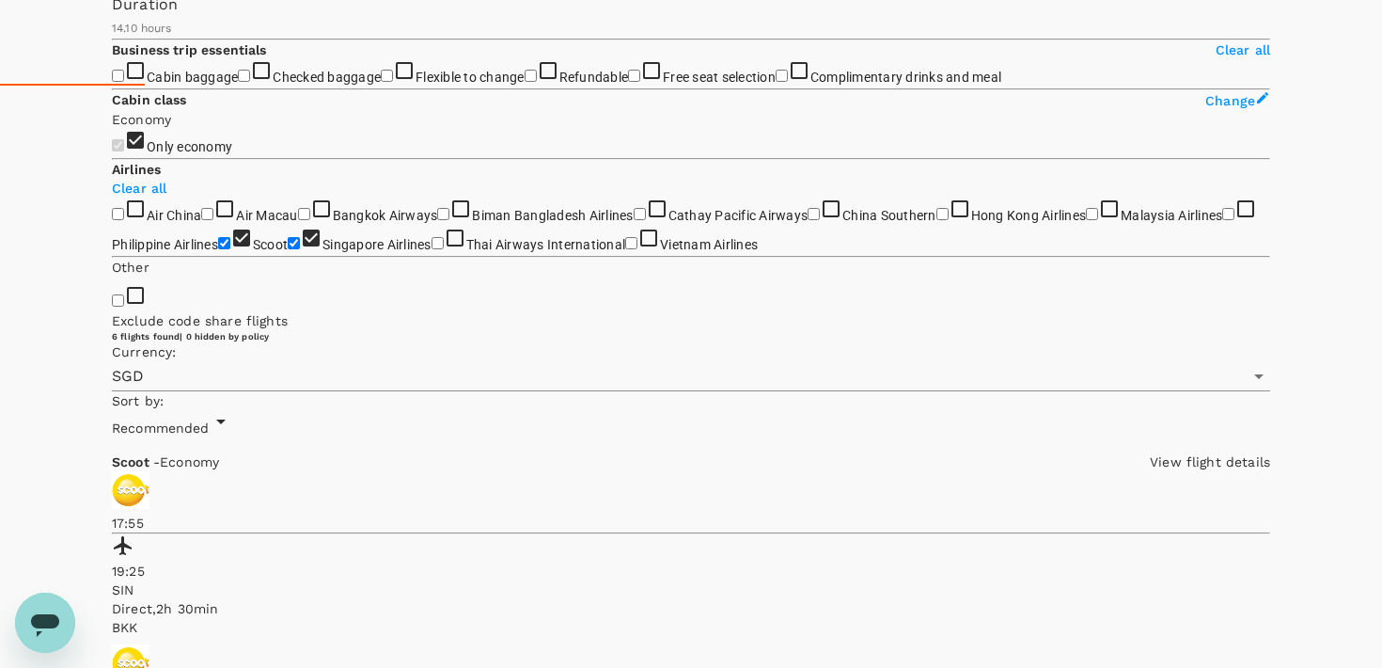
scroll to position [585, 0]
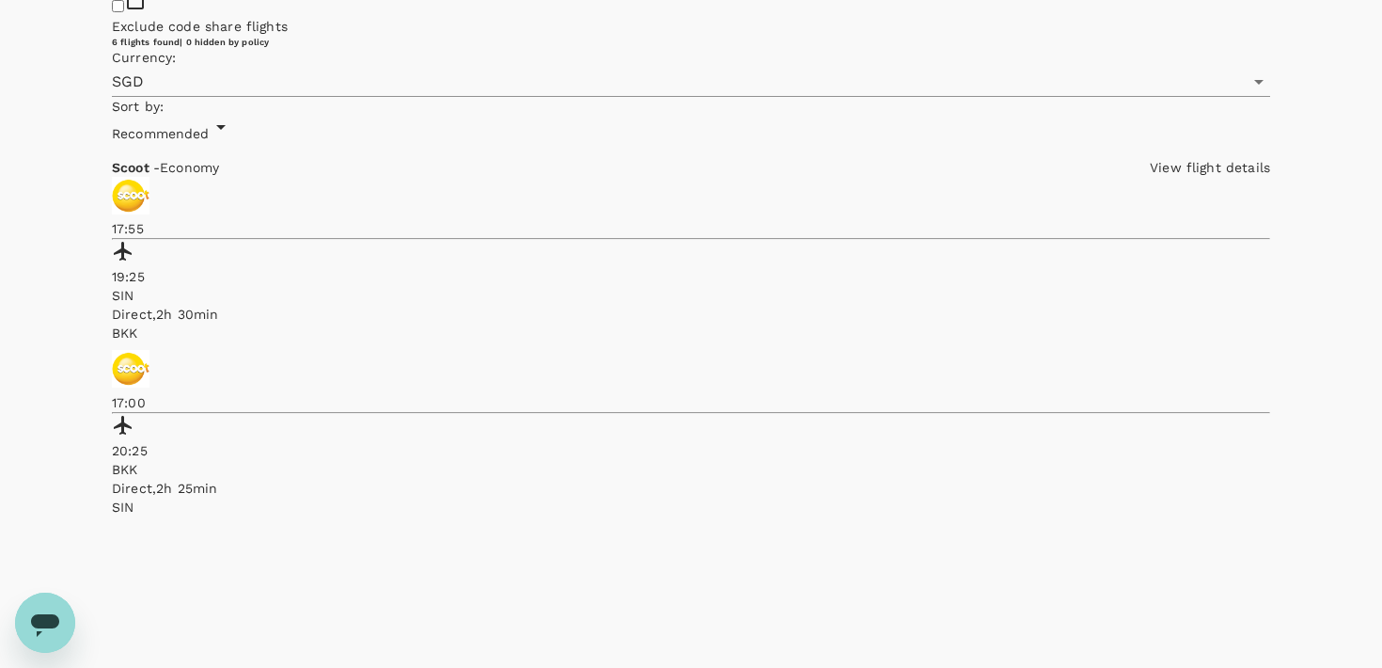
scroll to position [881, 0]
drag, startPoint x: 1212, startPoint y: 94, endPoint x: 1151, endPoint y: 95, distance: 61.1
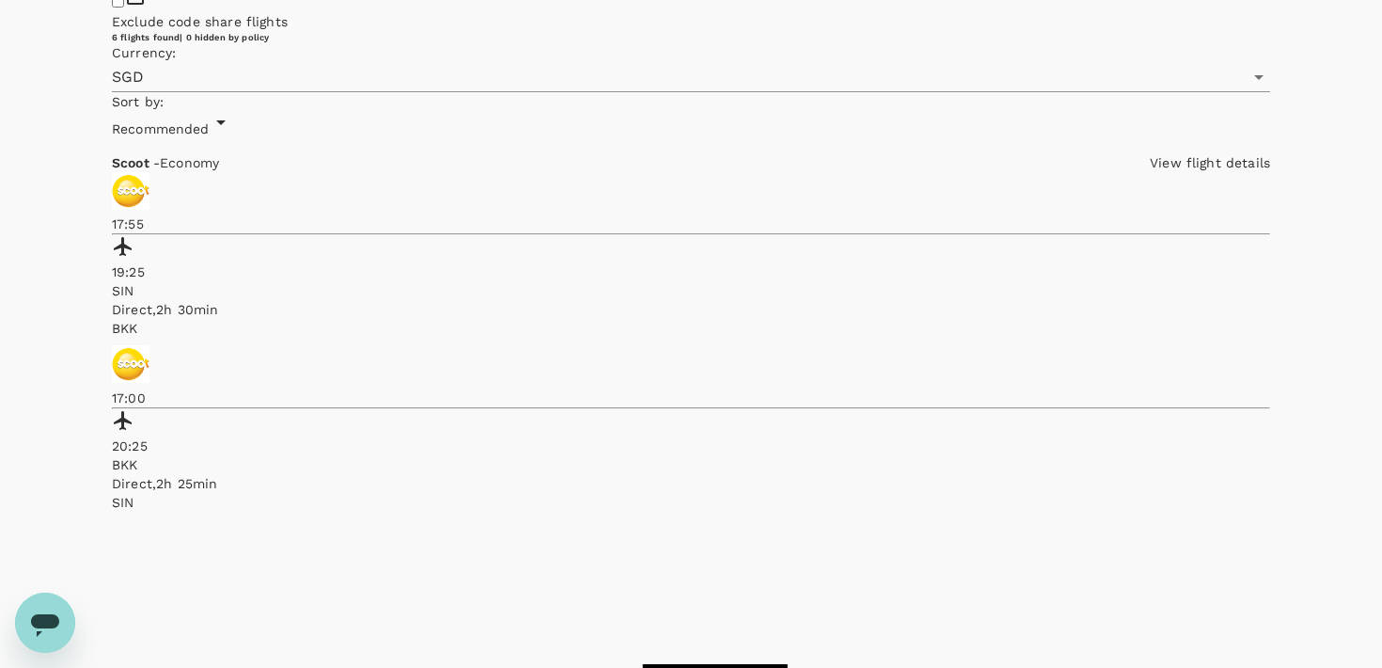
copy h6 "573.42"
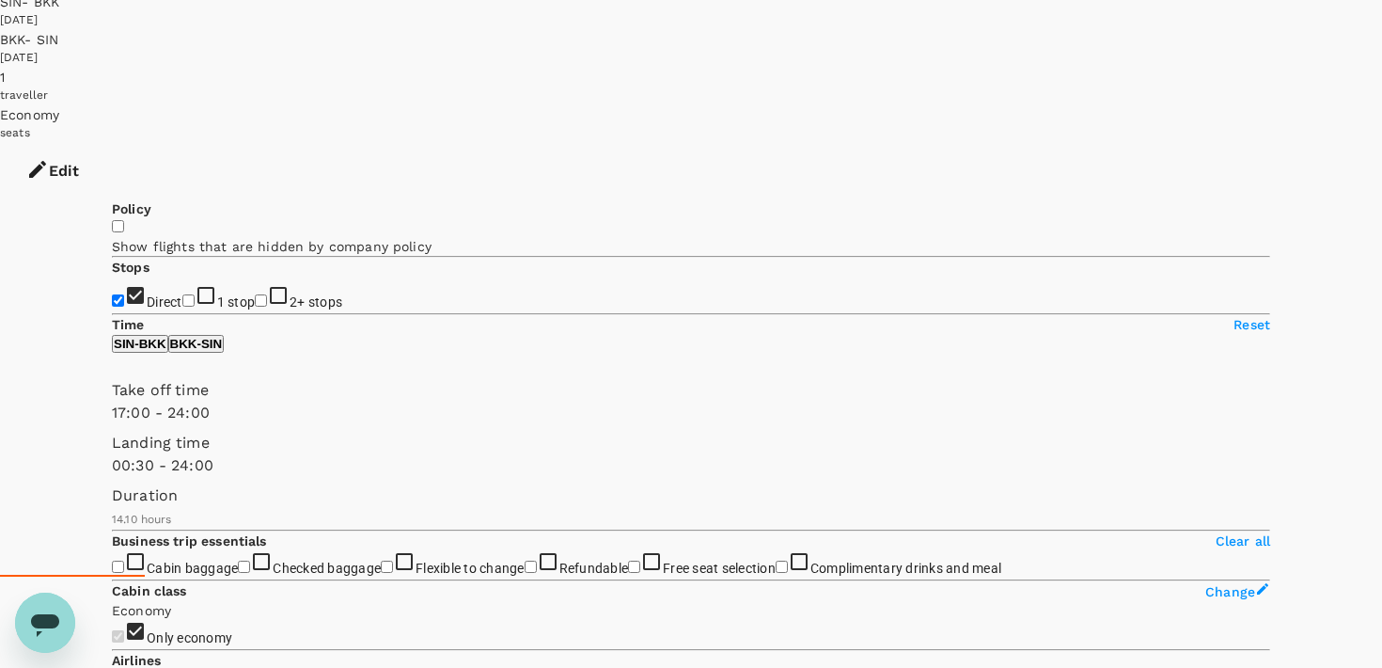
scroll to position [0, 0]
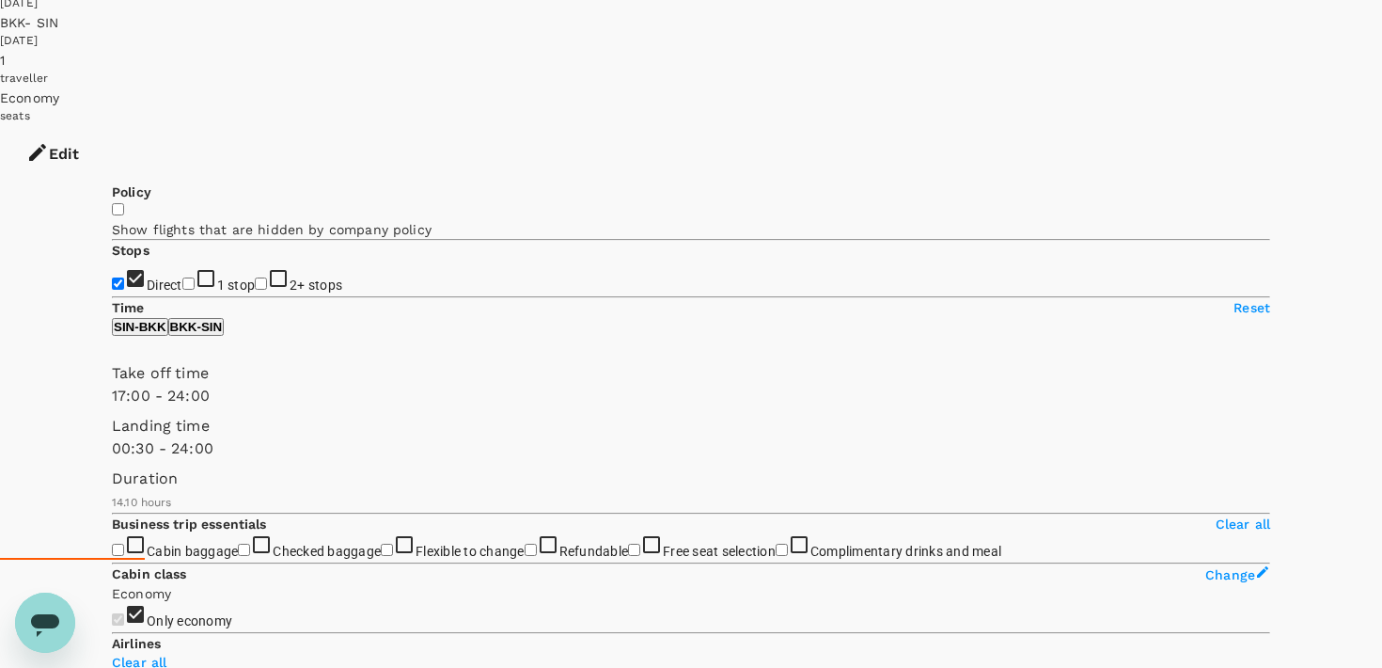
scroll to position [198, 0]
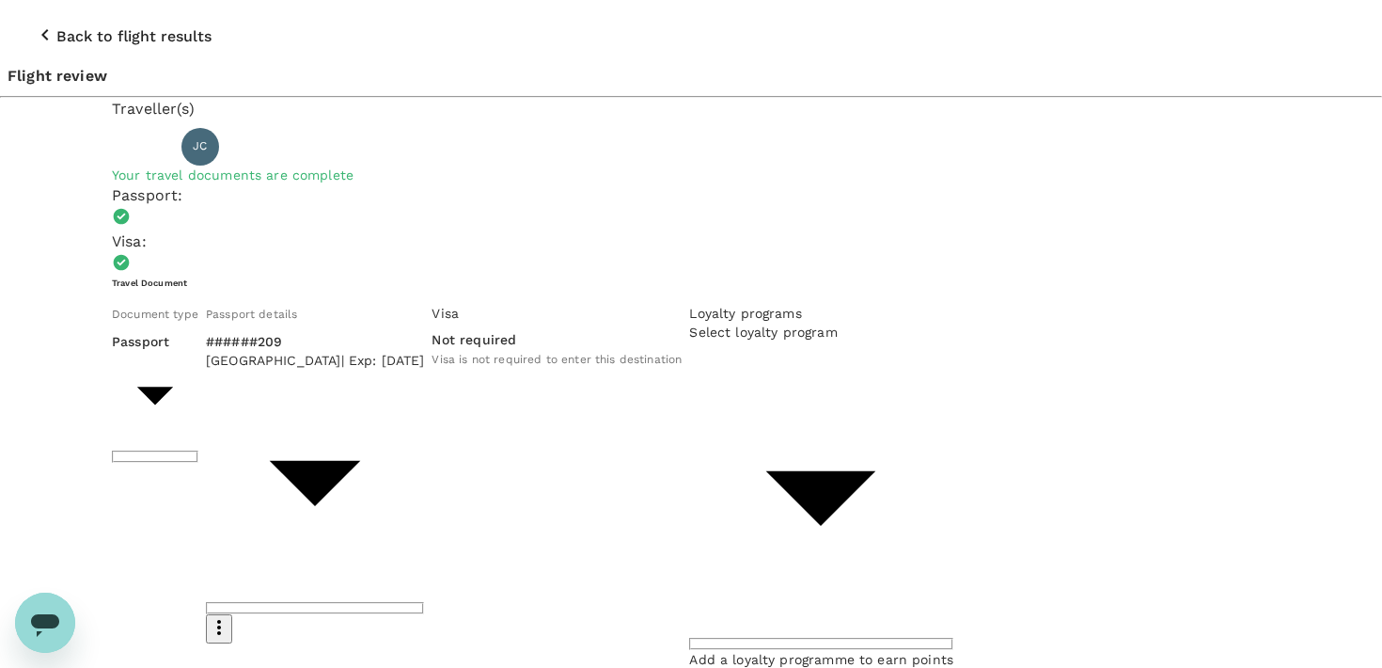
click at [34, 24] on icon "button" at bounding box center [45, 35] width 23 height 23
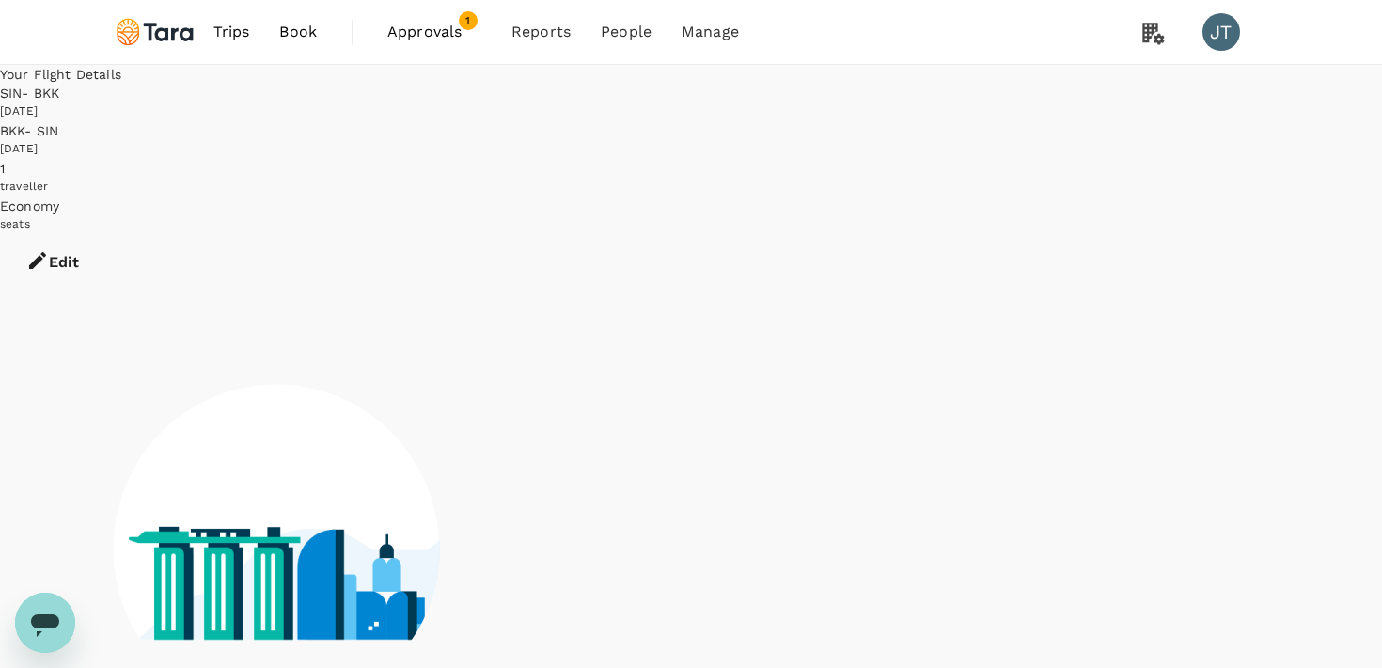
scroll to position [32, 0]
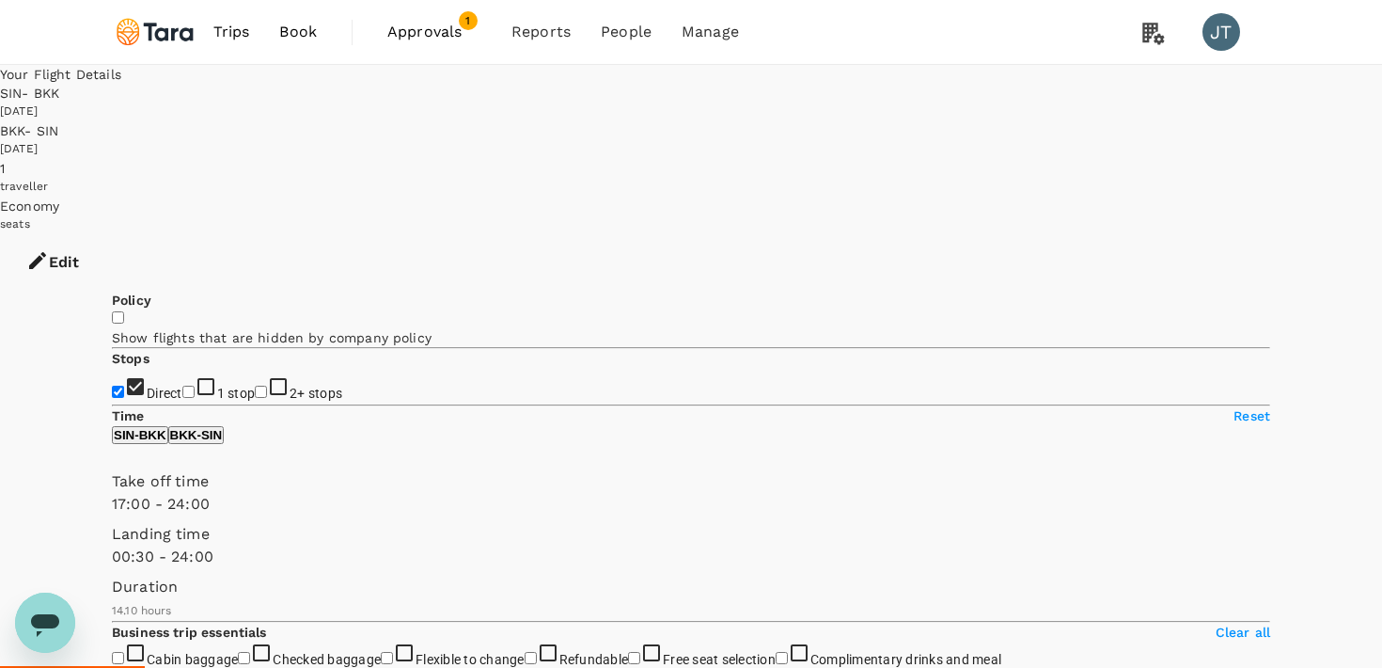
type input "850"
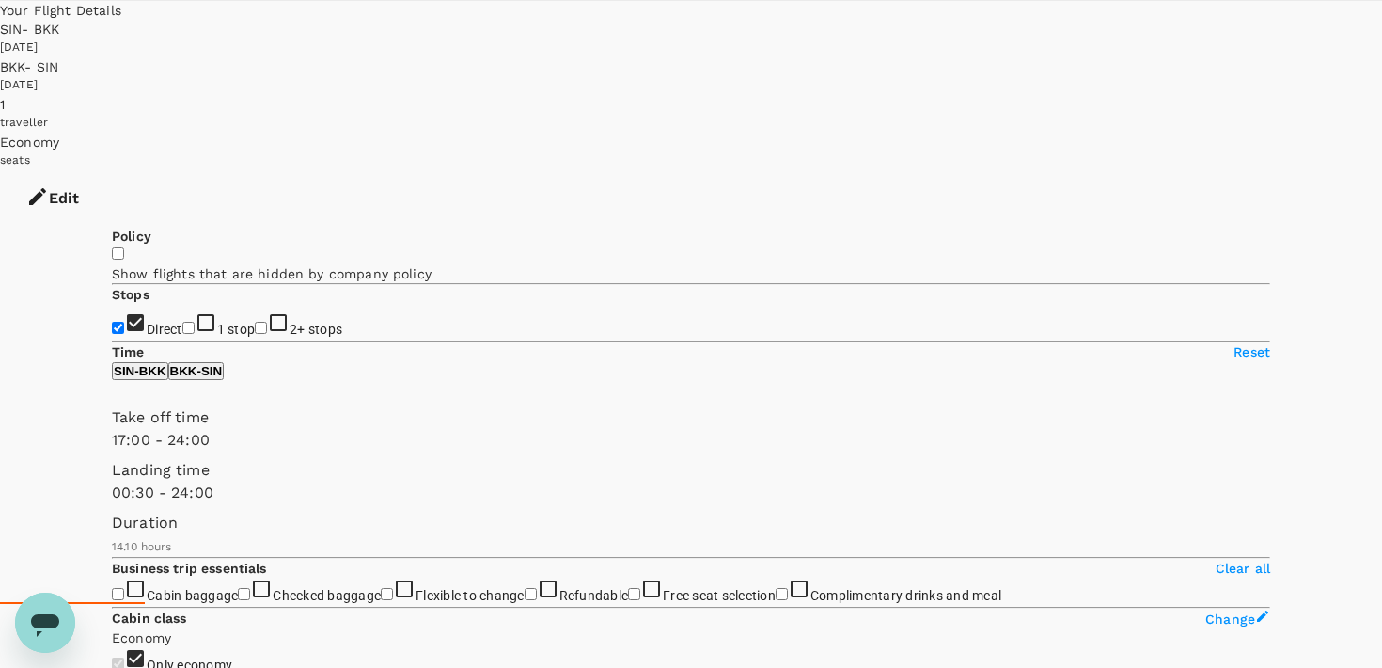
scroll to position [71, 0]
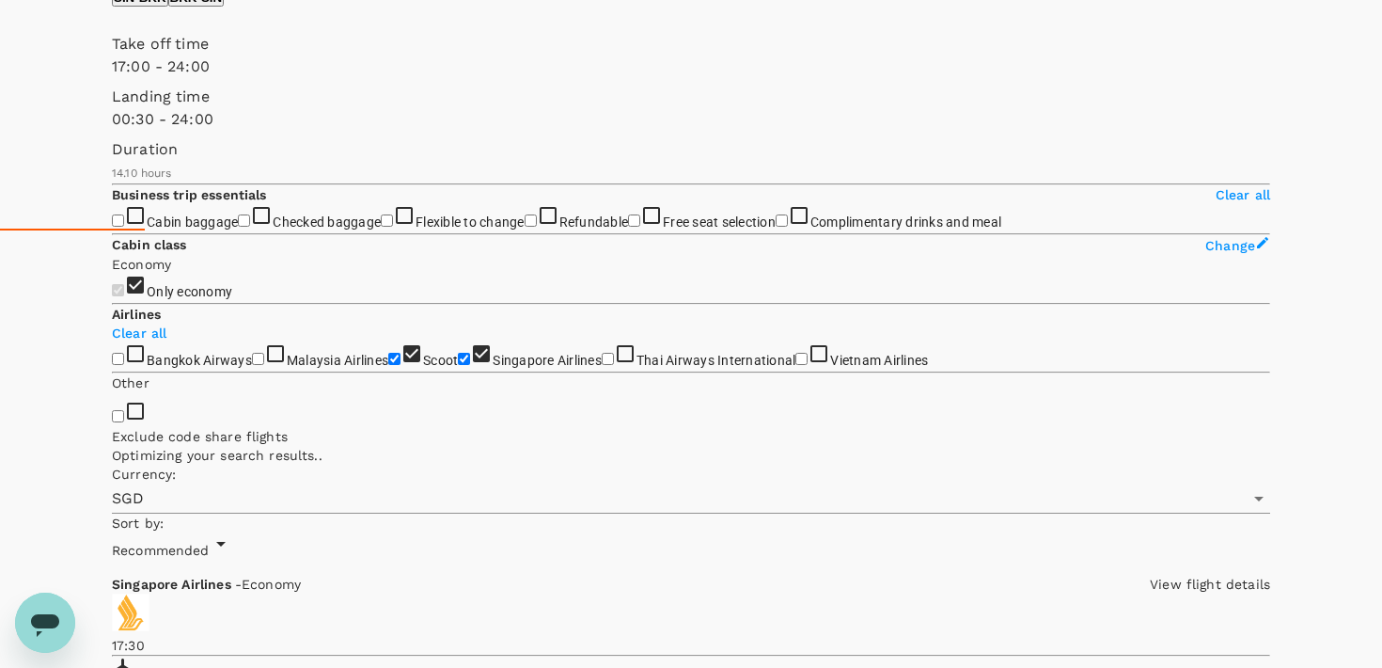
scroll to position [445, 0]
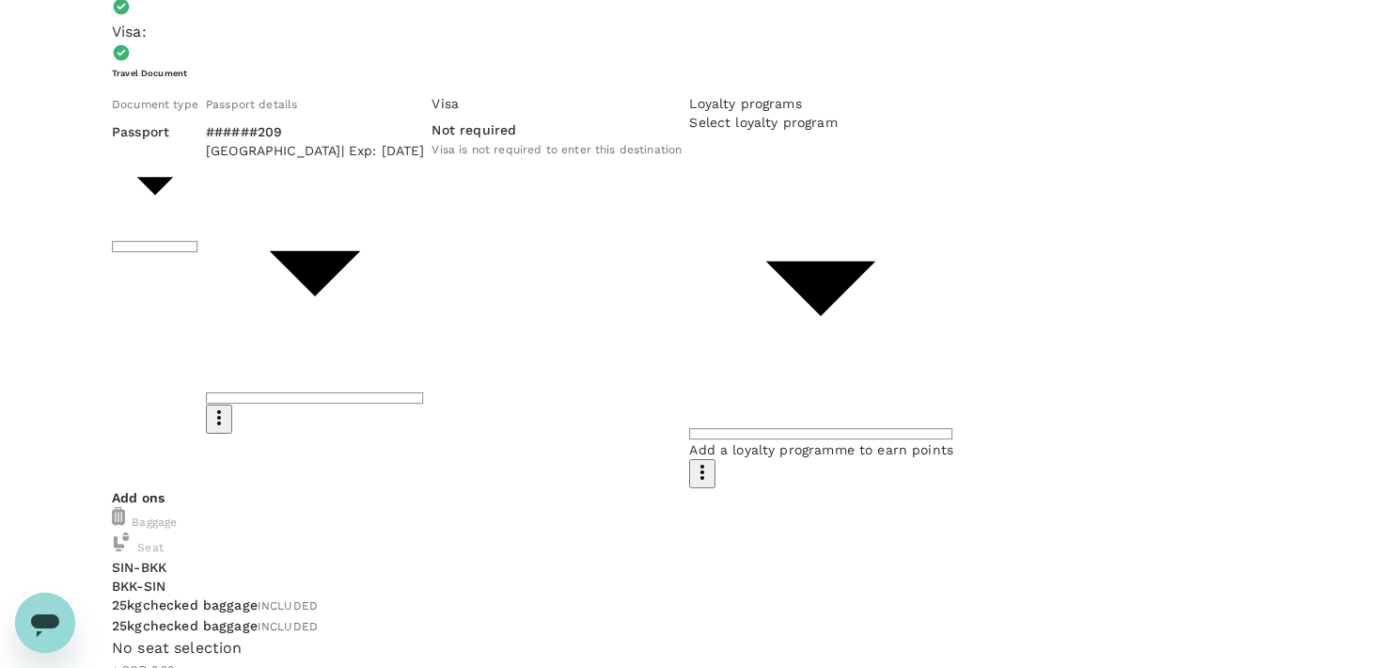
scroll to position [235, 0]
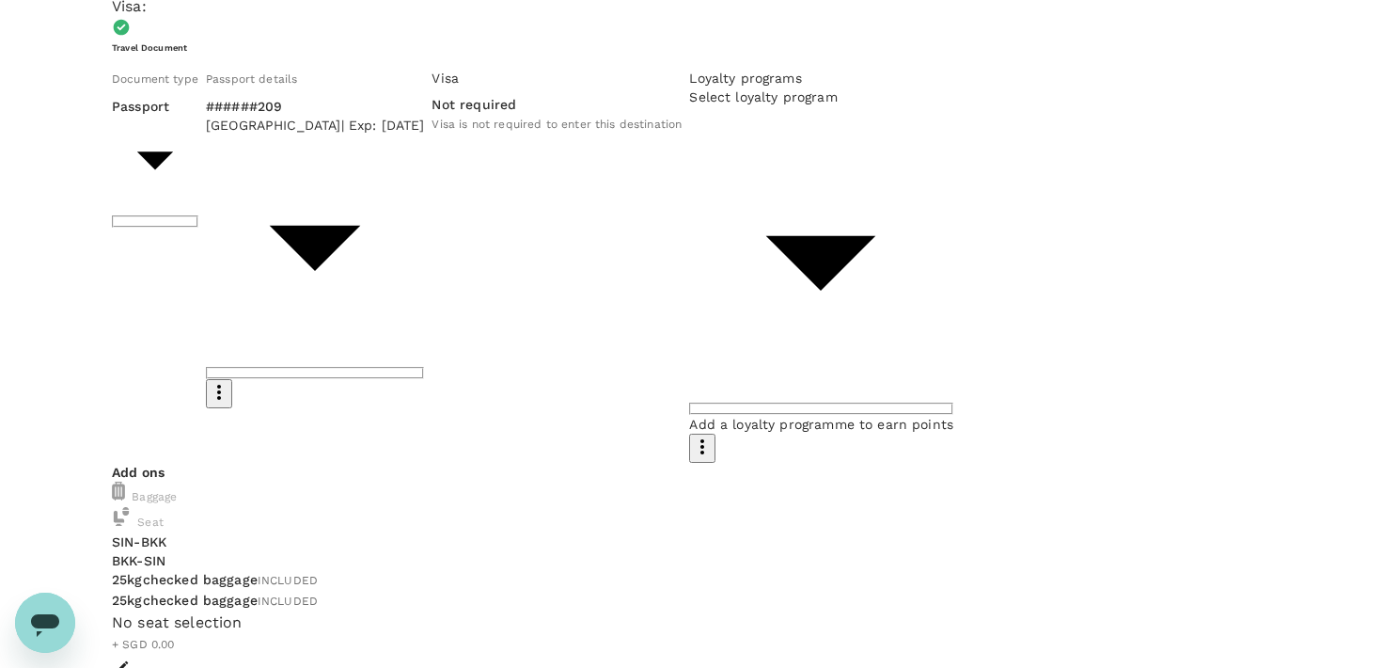
click at [817, 611] on div "No seat selection + SGD 0.00" at bounding box center [691, 644] width 1159 height 66
type input "0aa82f42-cce6-460a-b9b5-1cc693b4cf86"
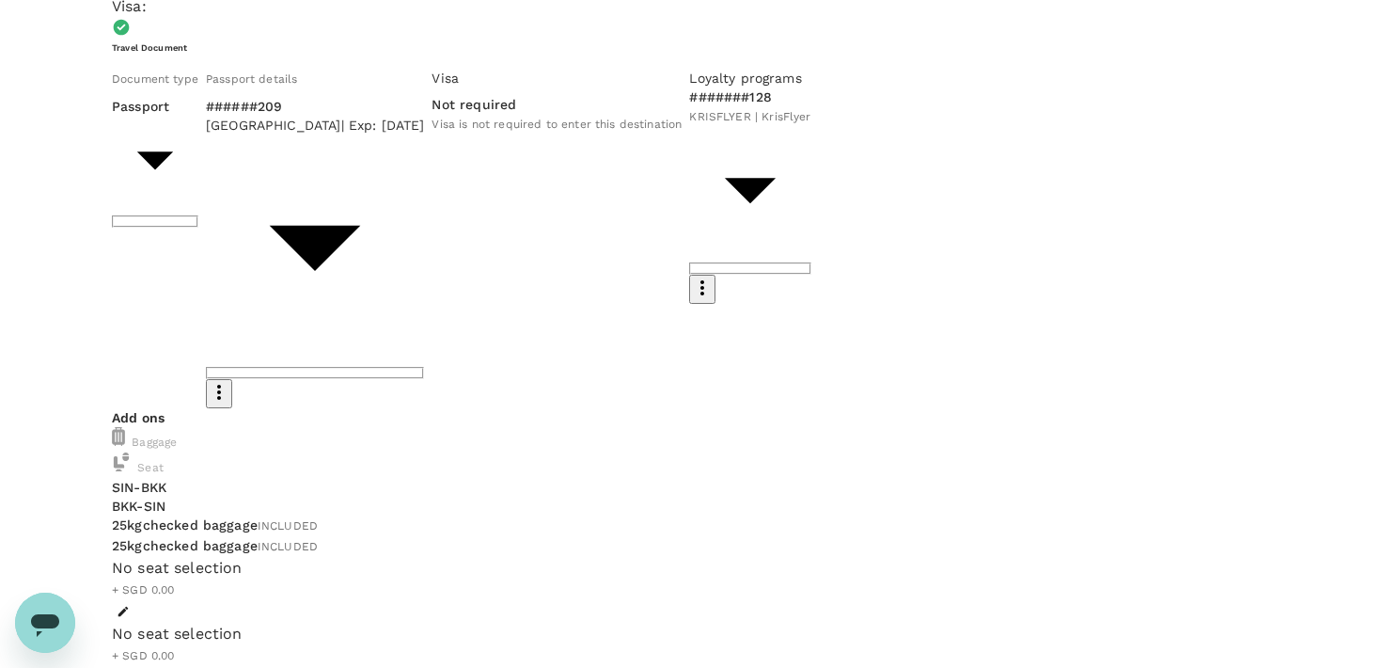
click at [733, 557] on div "No seat selection + SGD 0.00" at bounding box center [691, 590] width 1159 height 66
click at [134, 600] on button "button" at bounding box center [123, 611] width 23 height 23
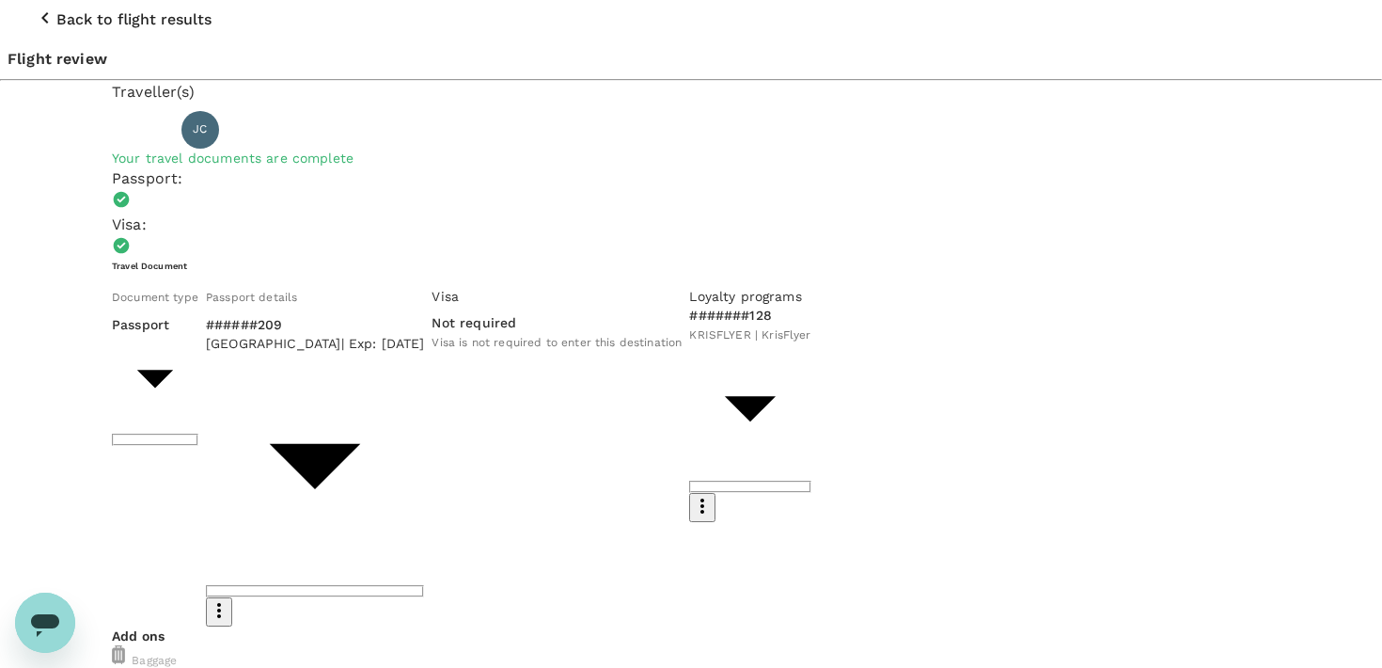
scroll to position [0, 0]
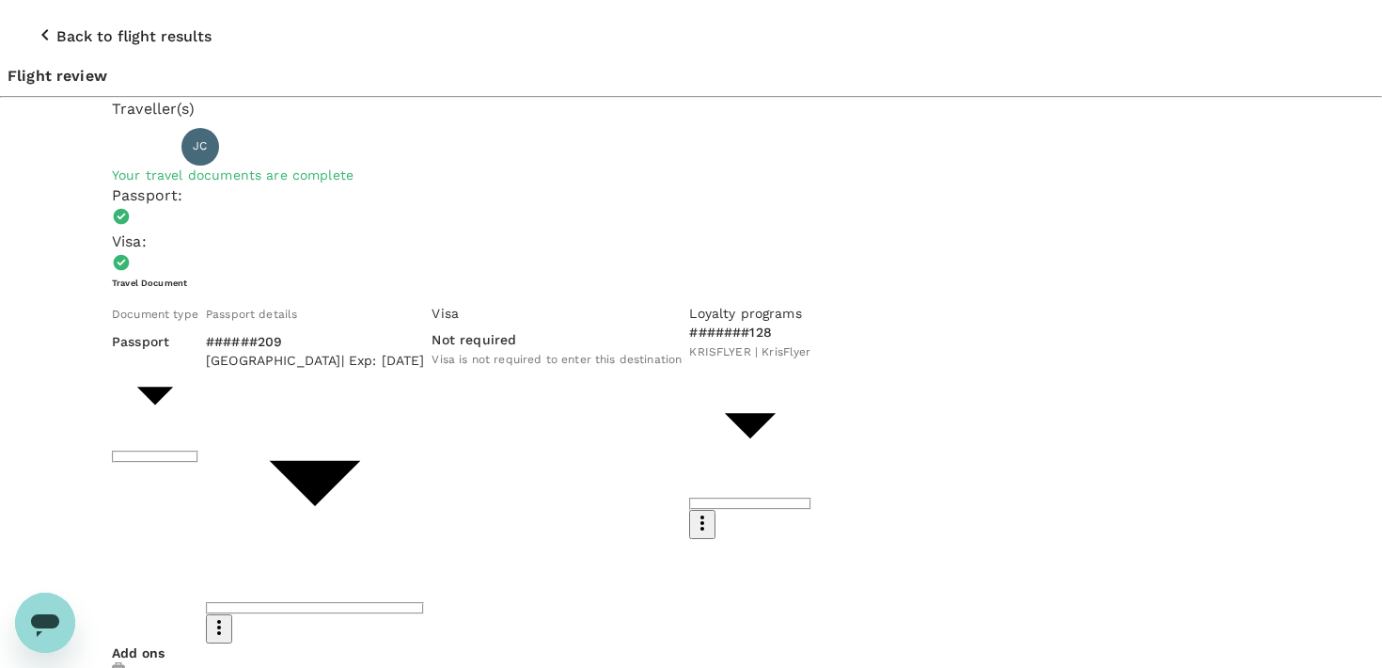
click at [34, 24] on icon "button" at bounding box center [45, 35] width 23 height 23
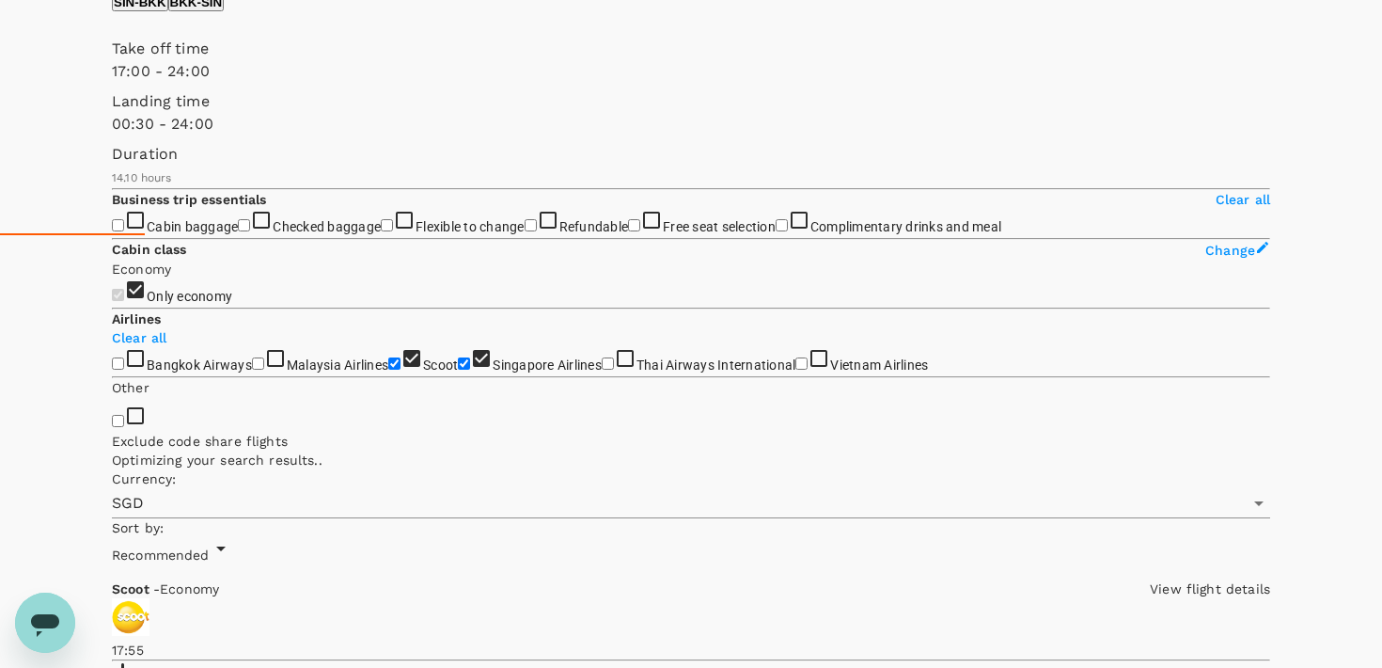
scroll to position [445, 0]
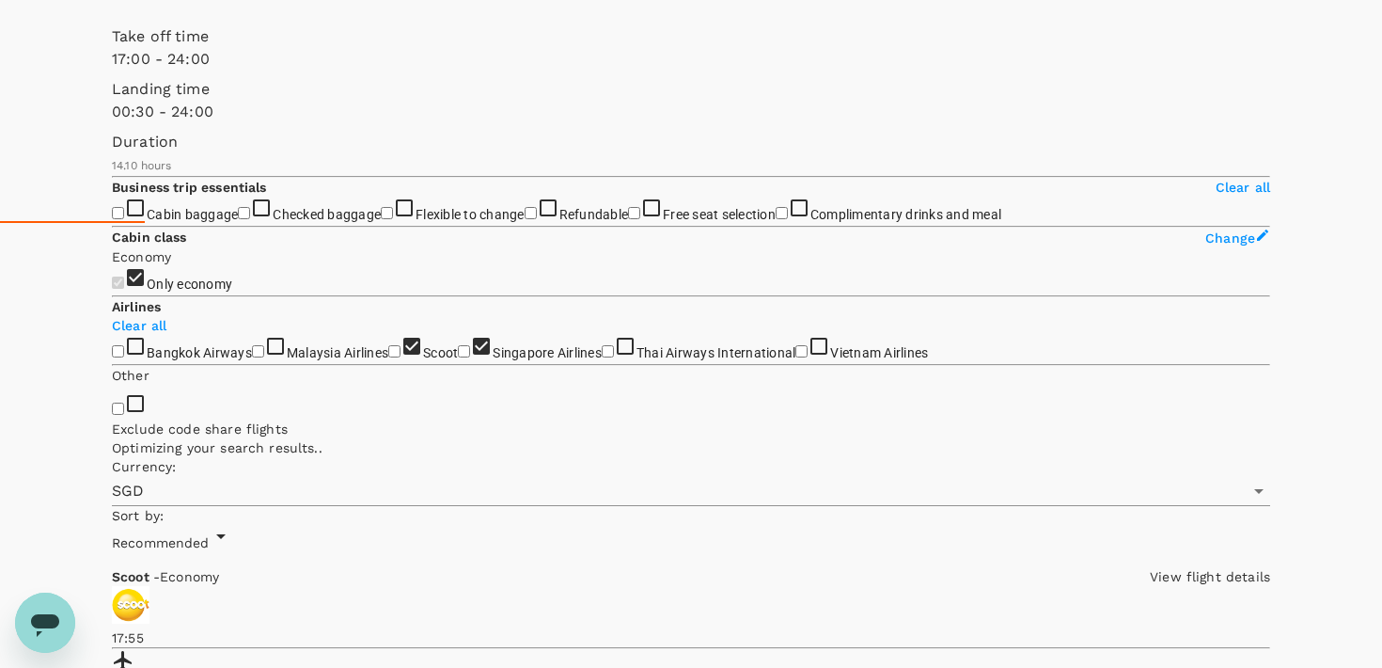
checkbox input "false"
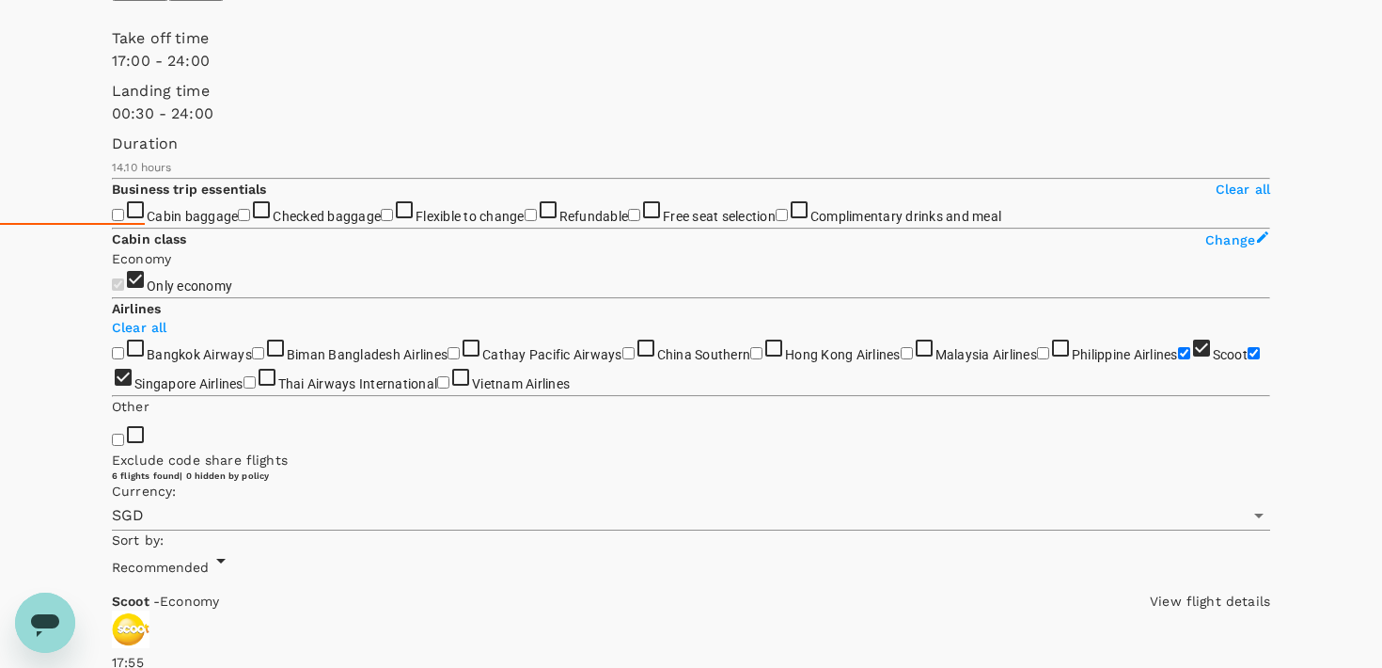
scroll to position [441, 0]
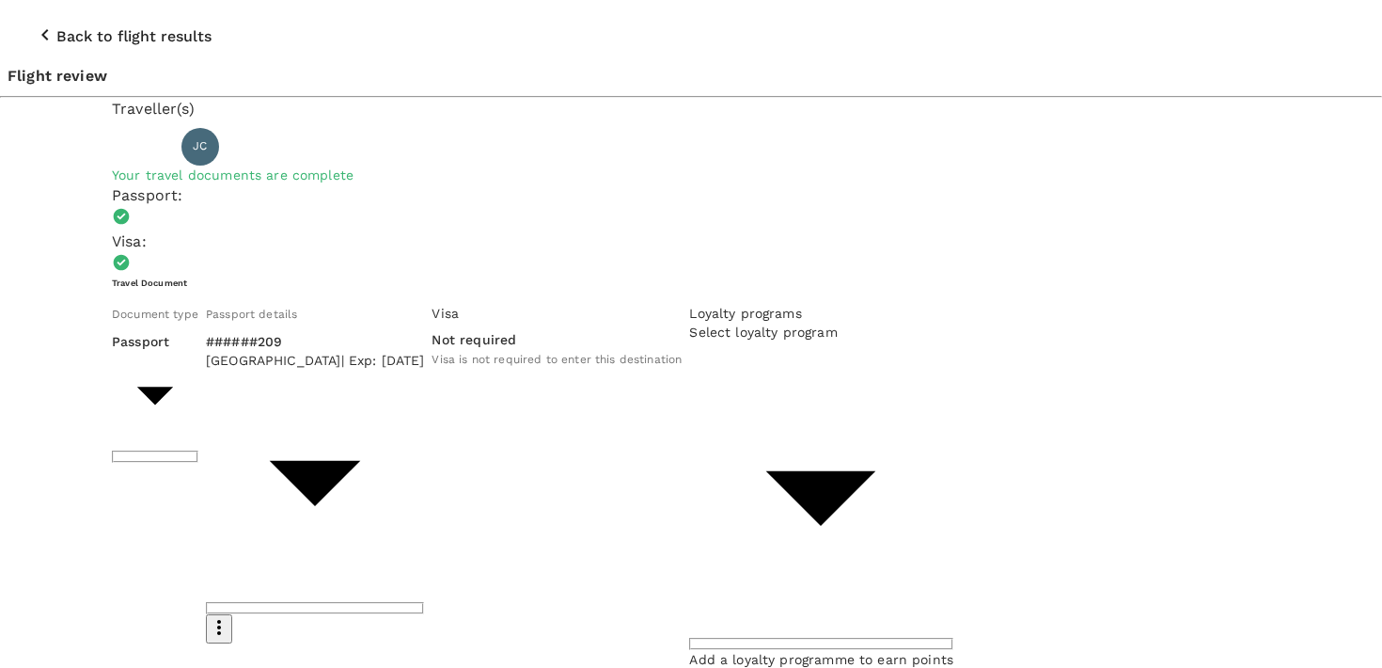
click at [28, 19] on button "Back to flight results" at bounding box center [123, 36] width 230 height 56
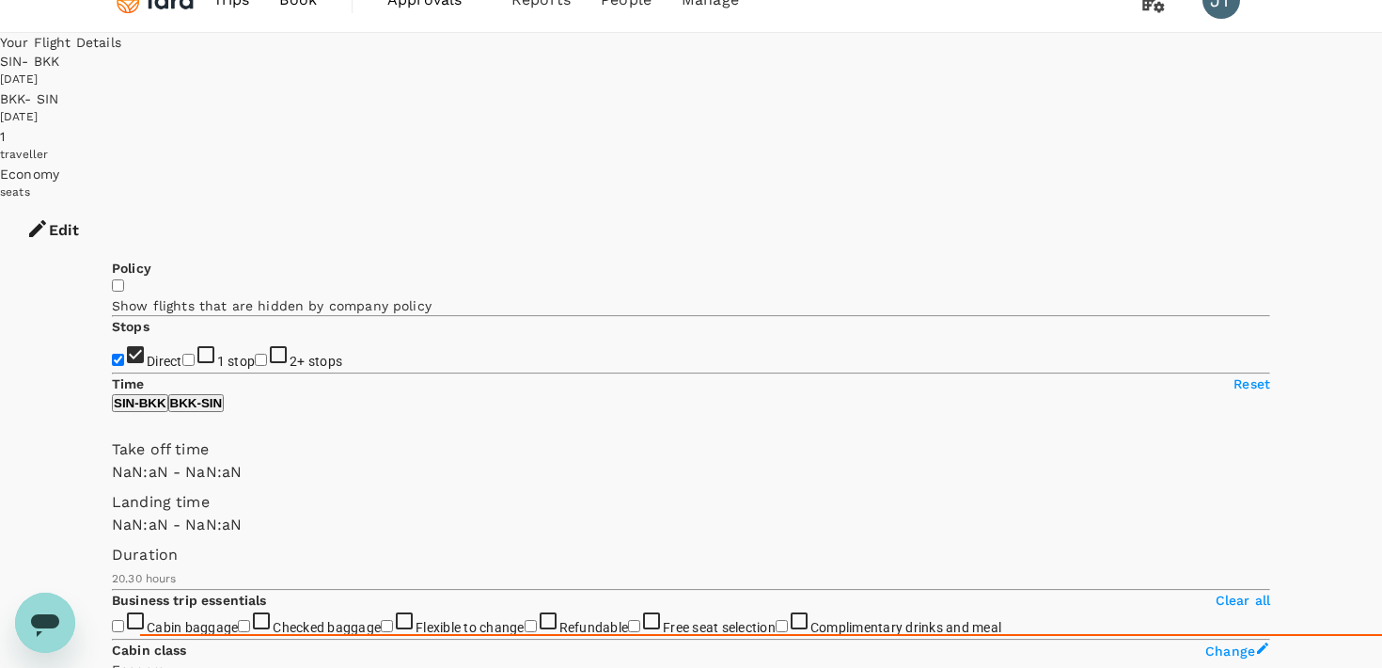
type input "SGD"
type input "1020"
type input "1440"
type input "30"
type input "1440"
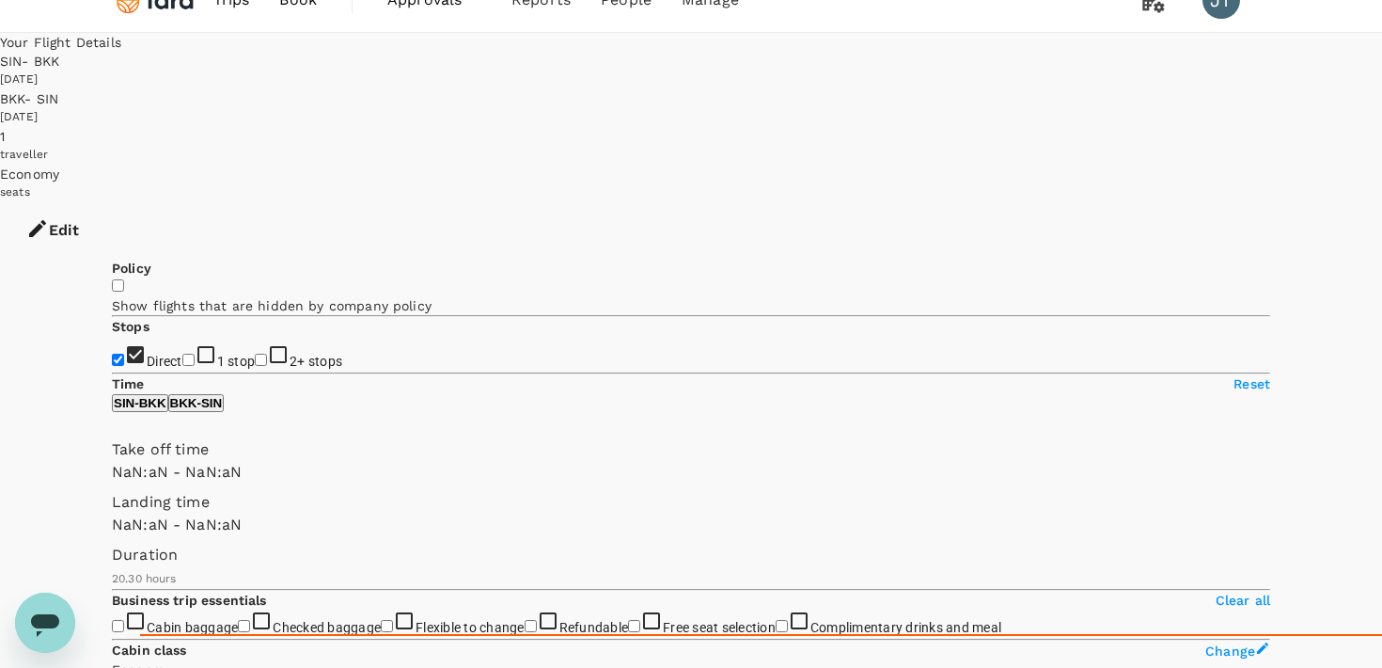
type input "850"
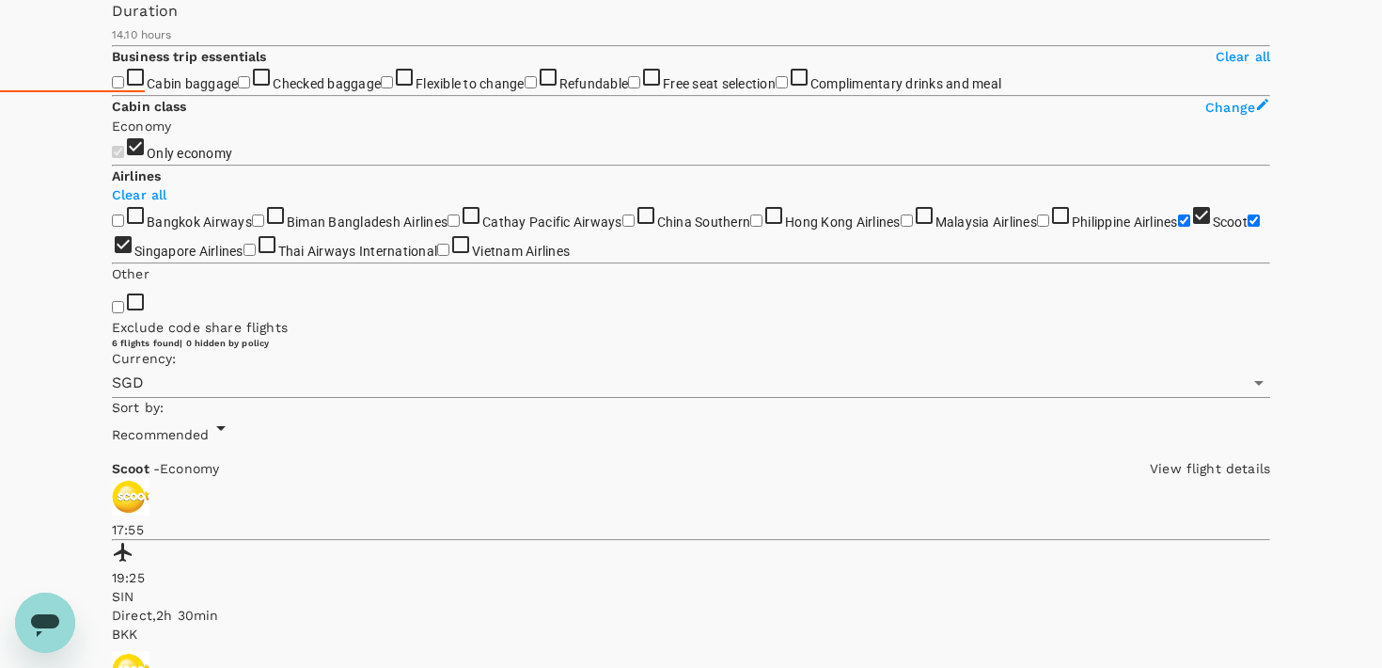
scroll to position [551, 0]
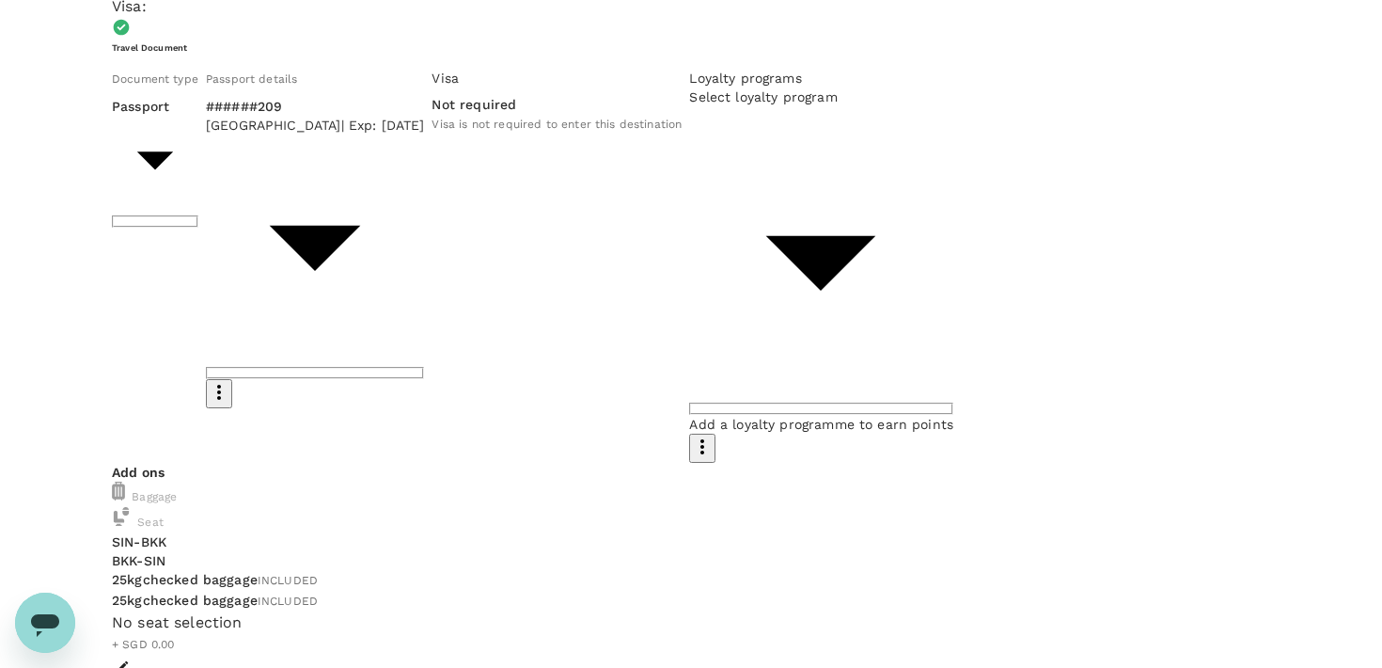
scroll to position [0, 0]
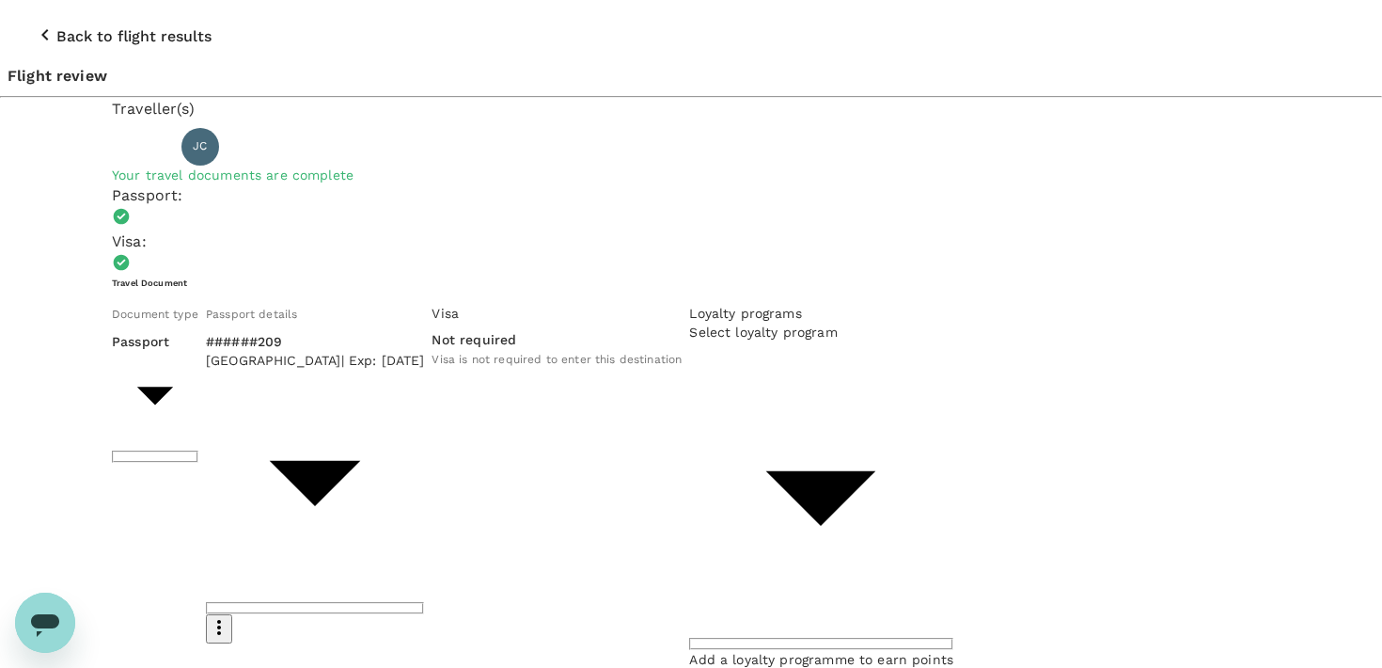
click at [56, 25] on p "Back to flight results" at bounding box center [133, 36] width 155 height 23
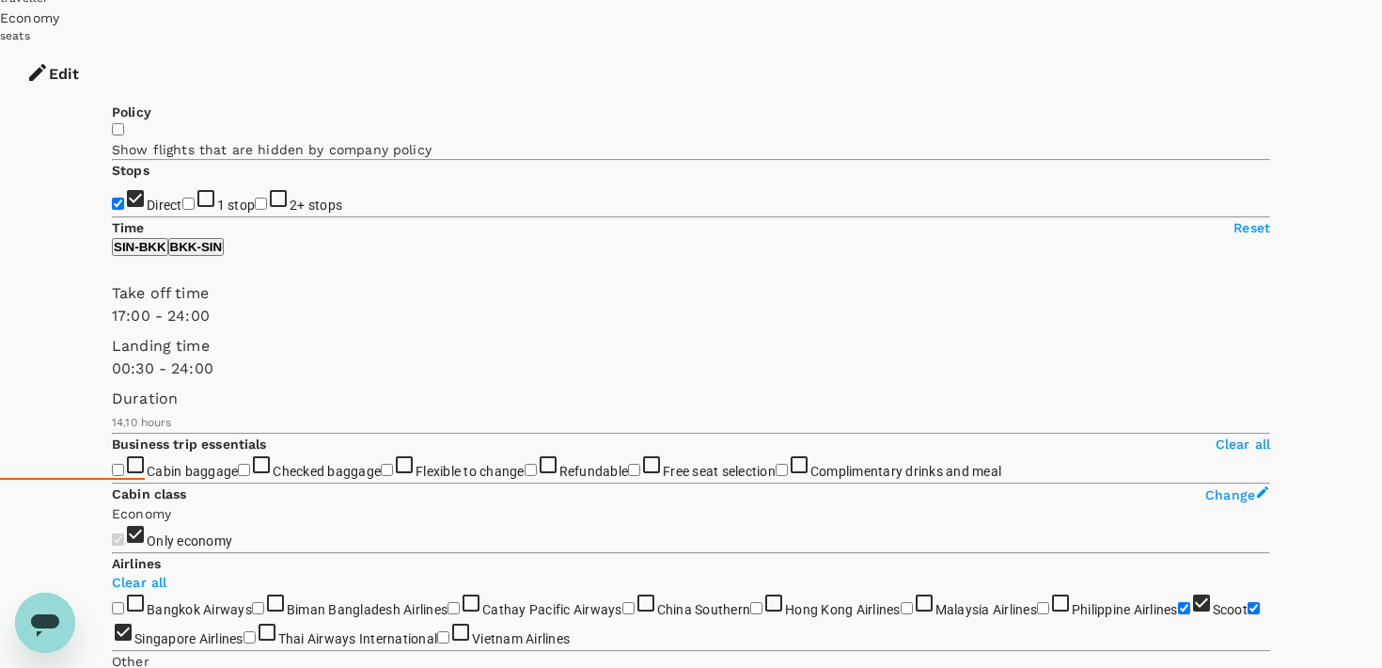
scroll to position [198, 0]
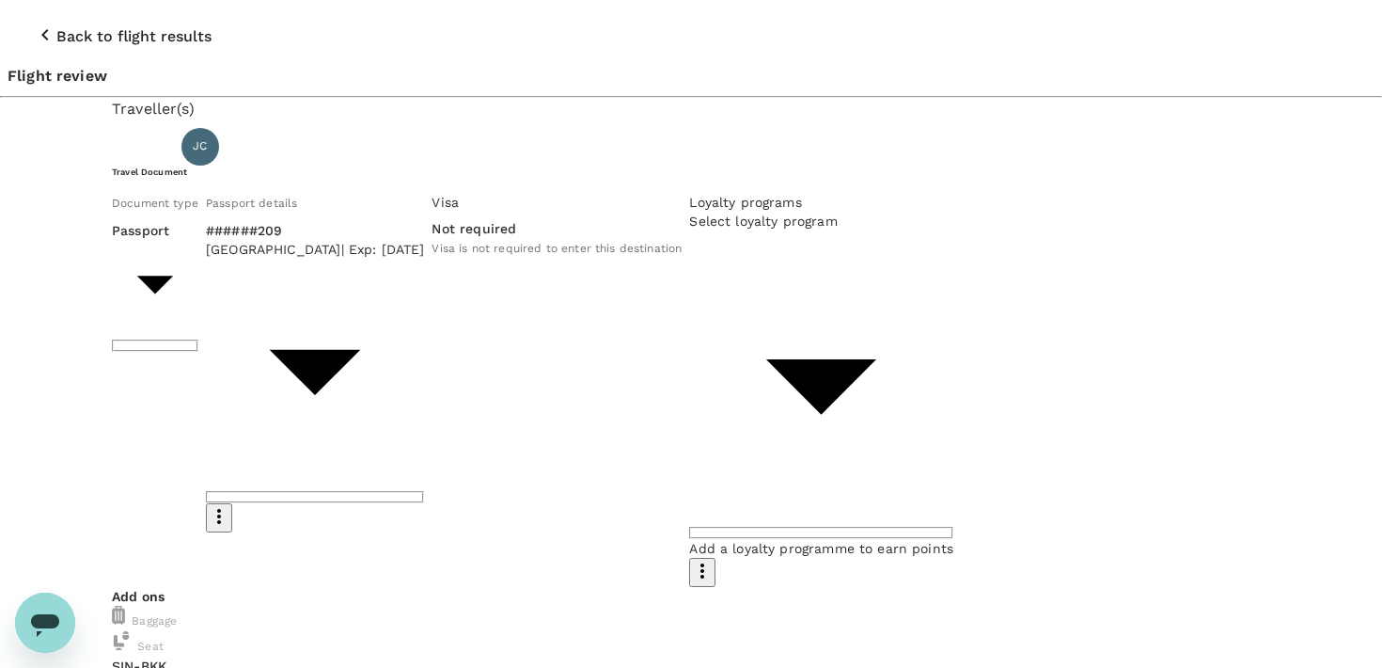
click at [608, 434] on span "KRISFLYER | KrisFlyer" at bounding box center [578, 439] width 121 height 13
type input "0aa82f42-cce6-460a-b9b5-1cc693b4cf86"
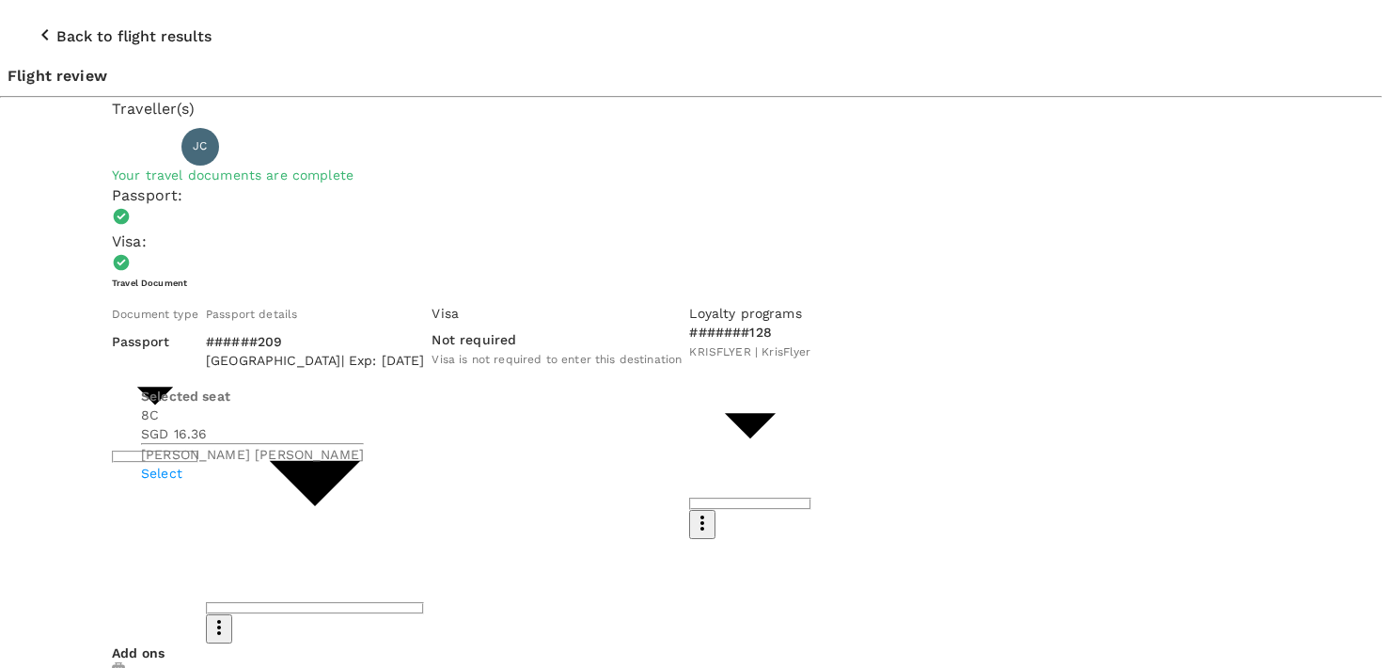
click at [364, 464] on p "Select" at bounding box center [252, 473] width 223 height 19
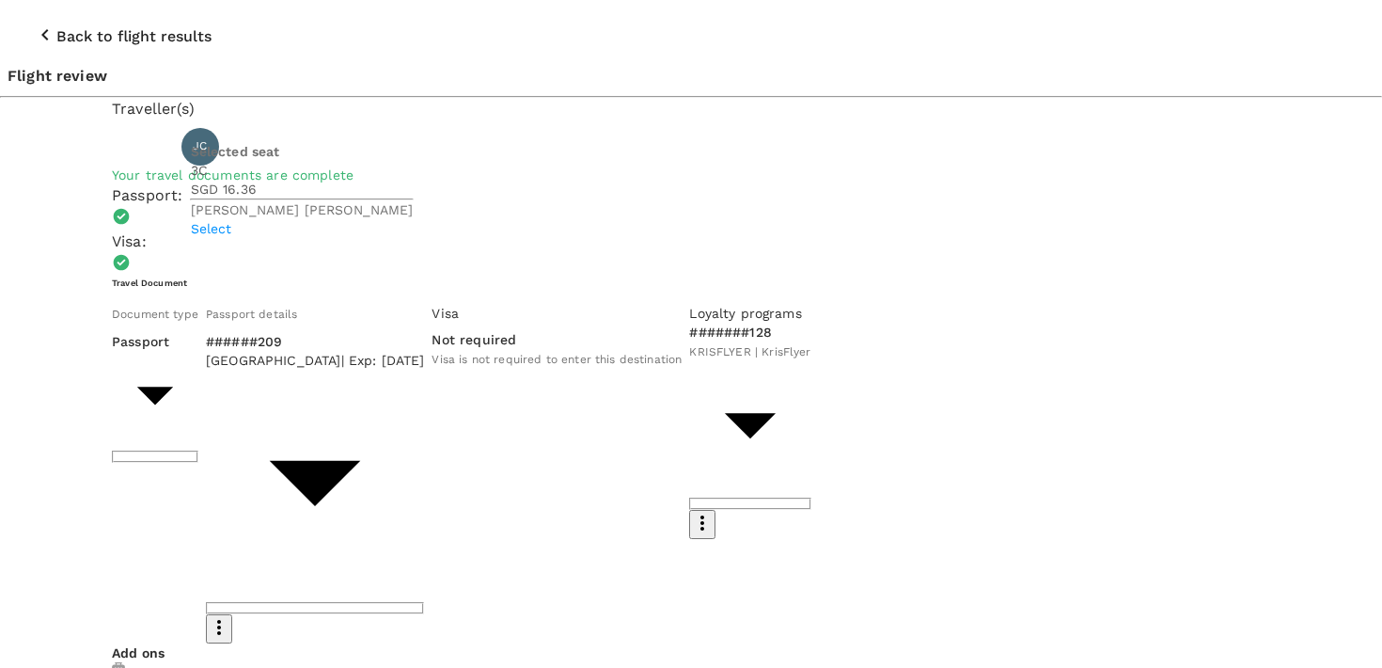
click at [414, 220] on p "Select" at bounding box center [302, 228] width 223 height 19
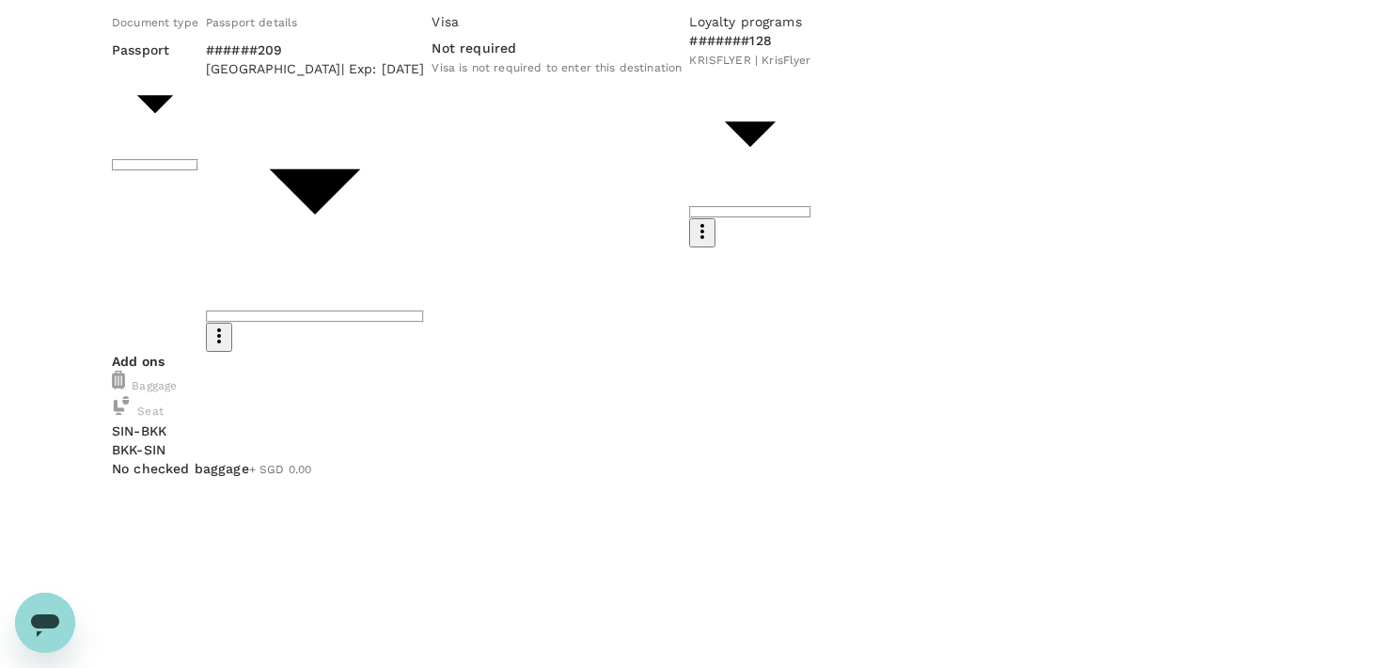
scroll to position [333, 0]
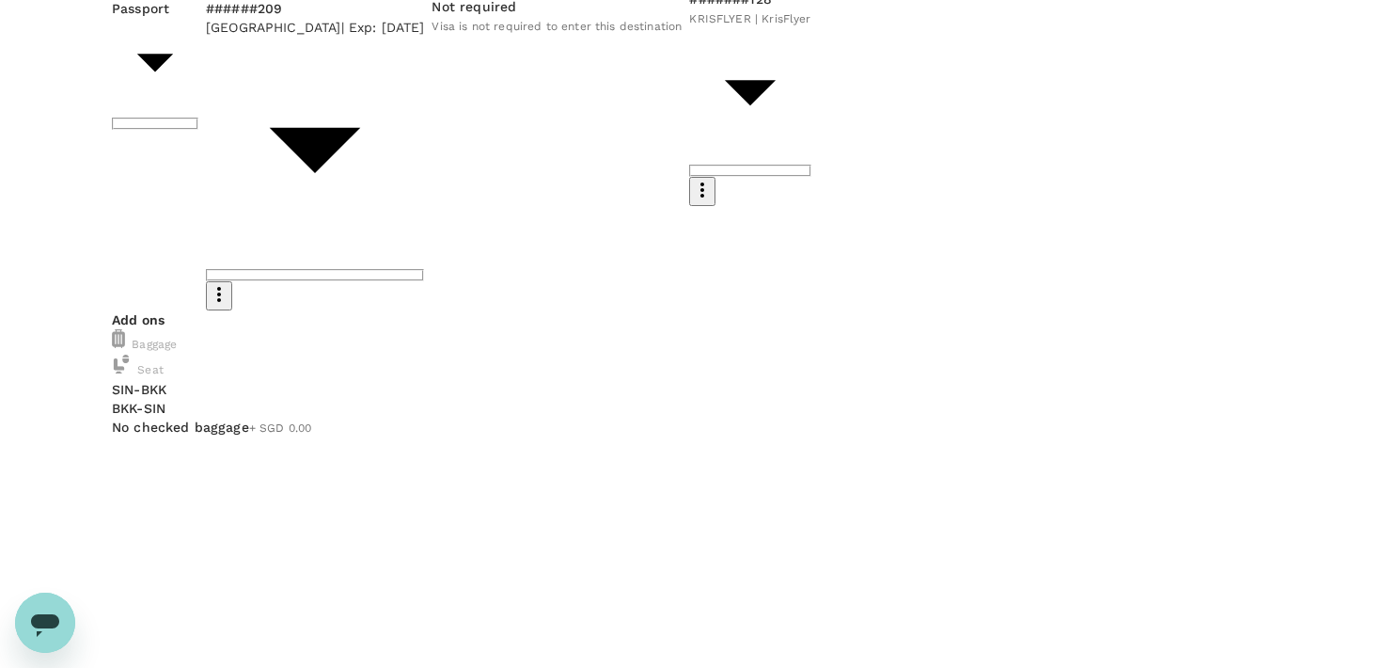
type input "9b978822-4779-4897-880a-17c8504d3706"
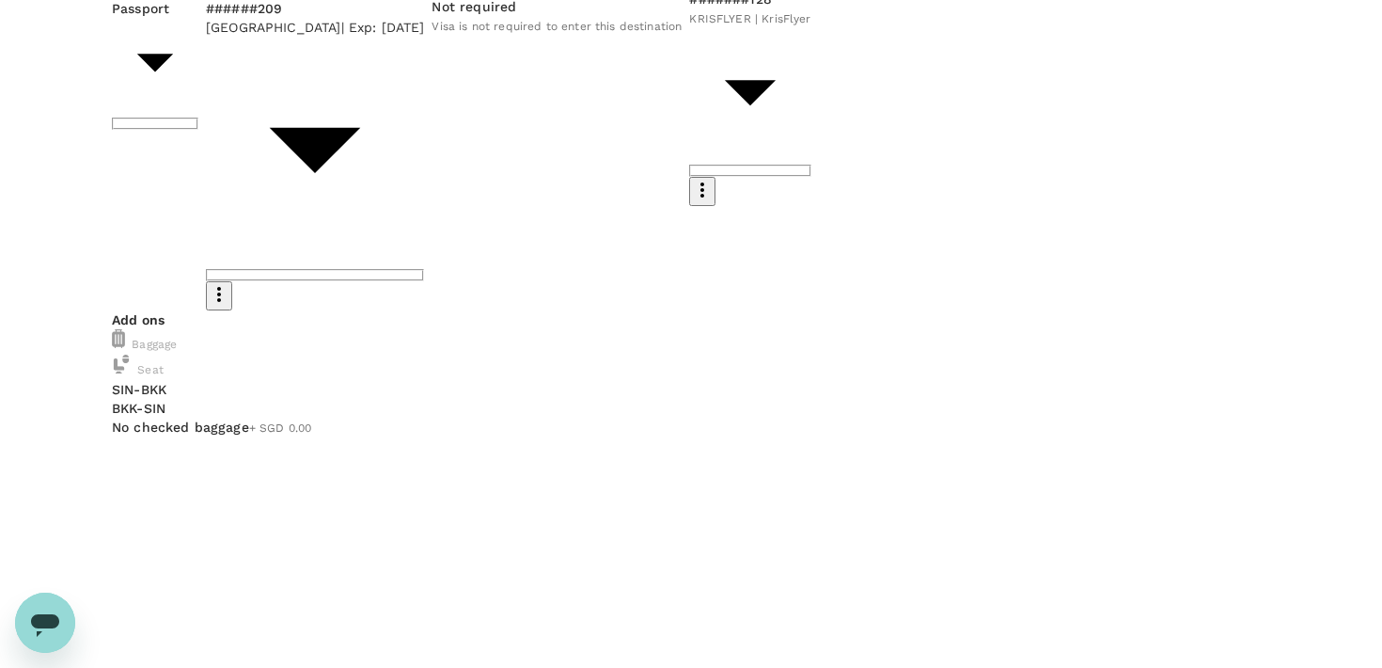
type textarea "Purpose: Bangkok Climate Action Week Risk: Low"
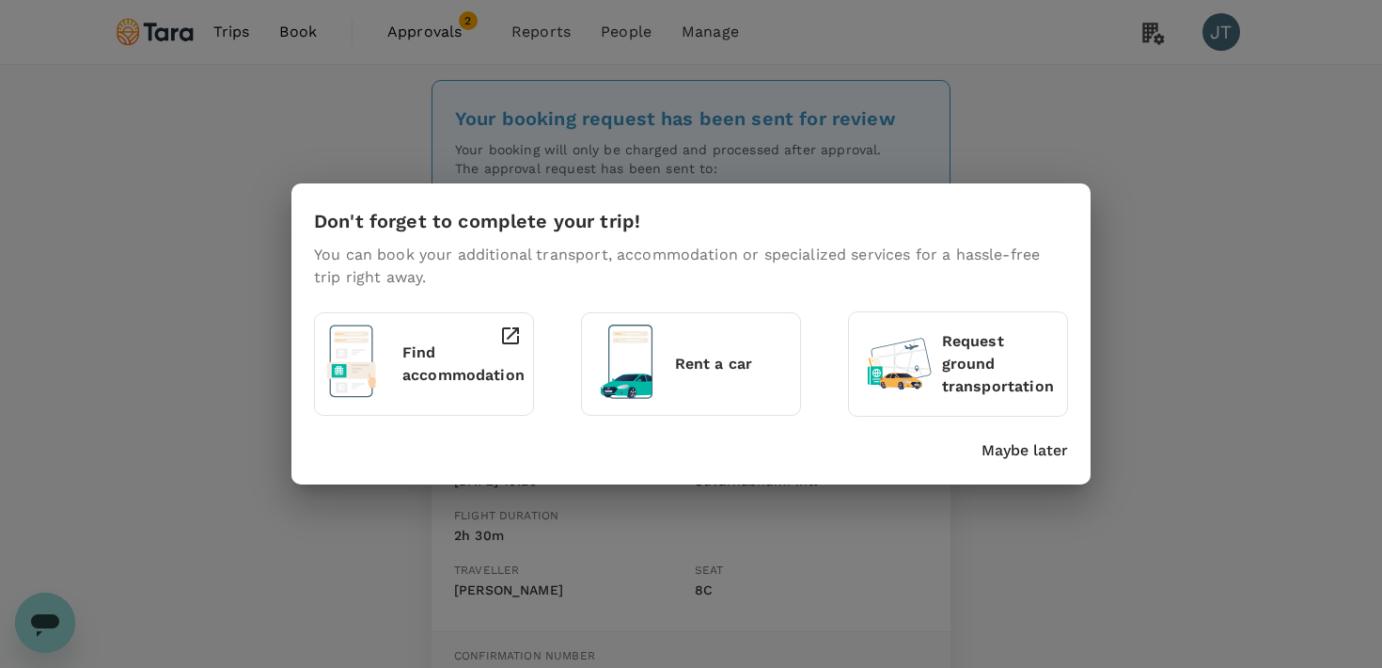
click at [1033, 459] on p "Maybe later" at bounding box center [1025, 450] width 87 height 23
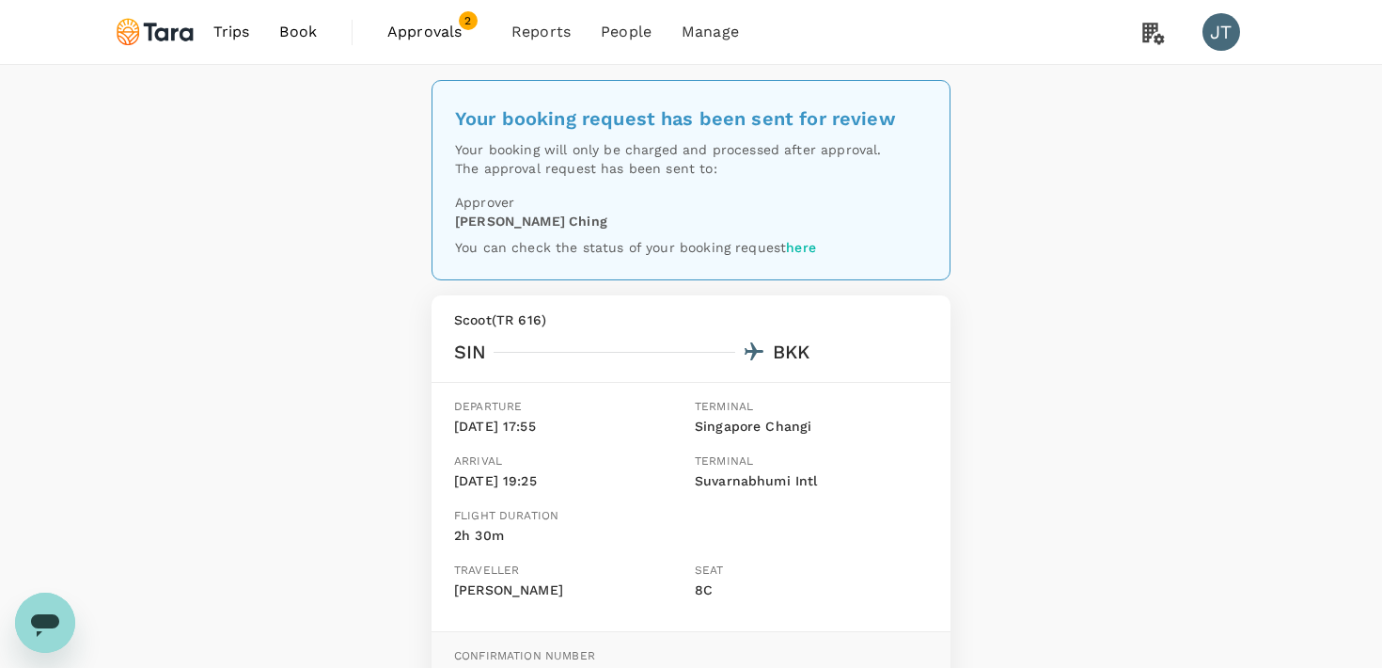
click at [451, 38] on span "Approvals" at bounding box center [434, 32] width 94 height 23
